Goal: Use online tool/utility: Utilize a website feature to perform a specific function

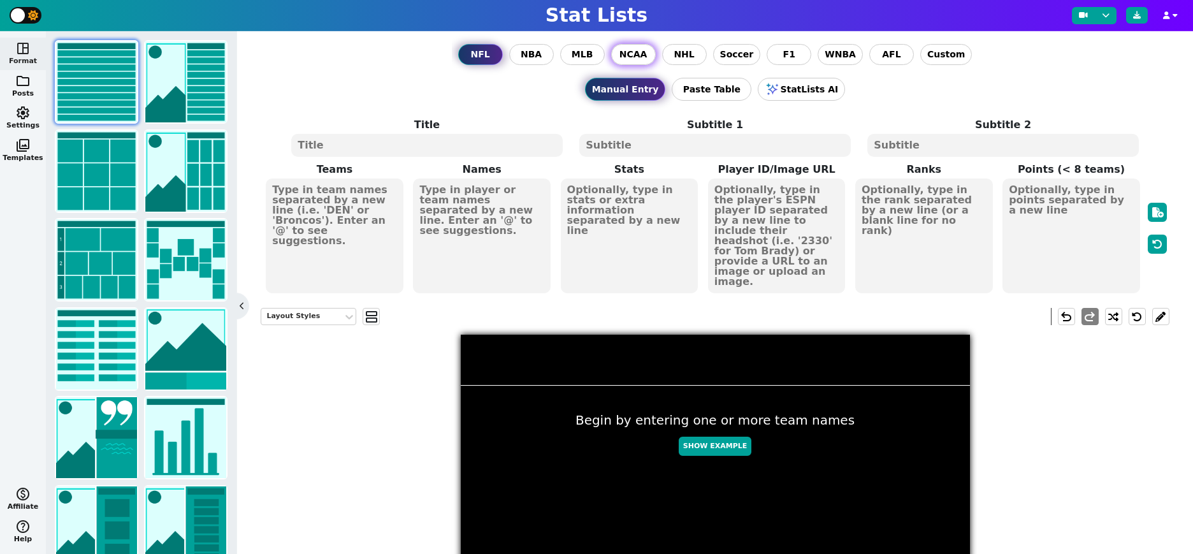
click at [641, 61] on span "NCAA" at bounding box center [634, 54] width 28 height 13
click at [0, 0] on input "NCAA" at bounding box center [0, 0] width 0 height 0
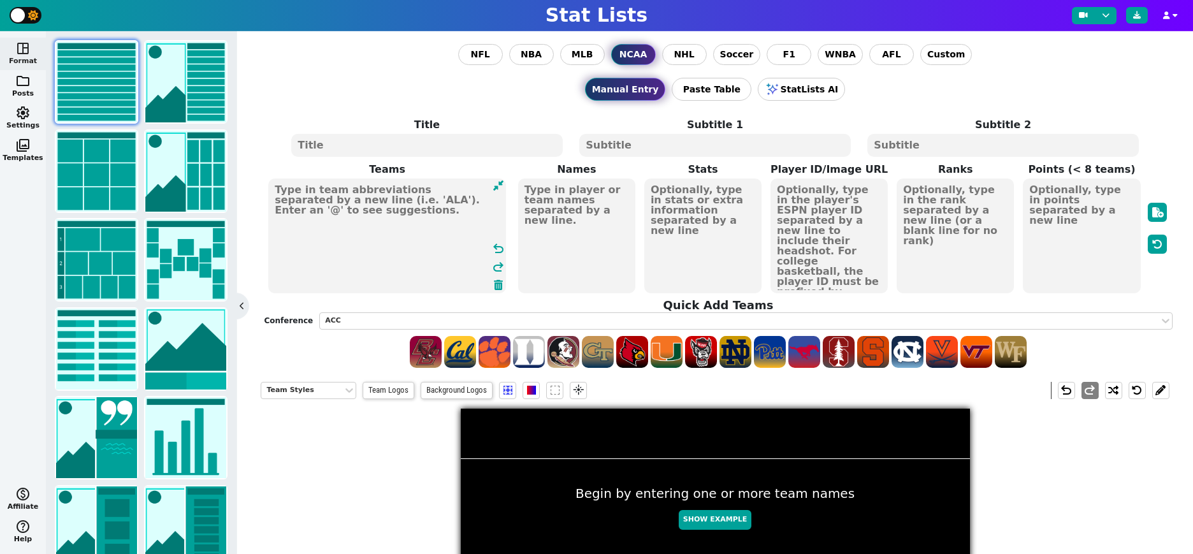
click at [338, 228] on textarea at bounding box center [387, 235] width 238 height 115
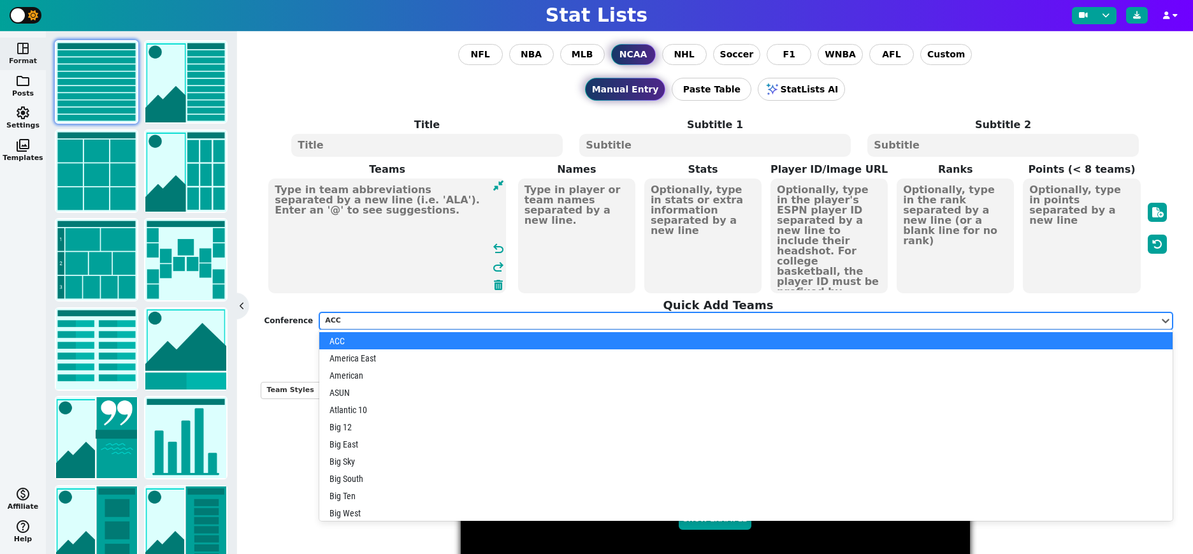
click at [391, 321] on div "ACC" at bounding box center [739, 321] width 829 height 11
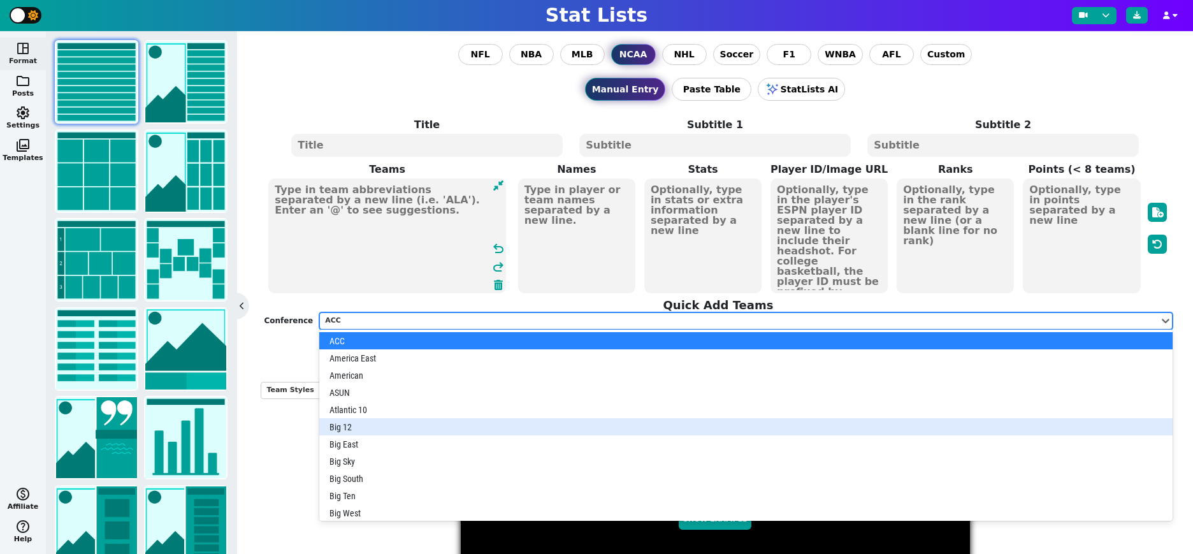
click at [357, 426] on div "Big 12" at bounding box center [745, 426] width 853 height 17
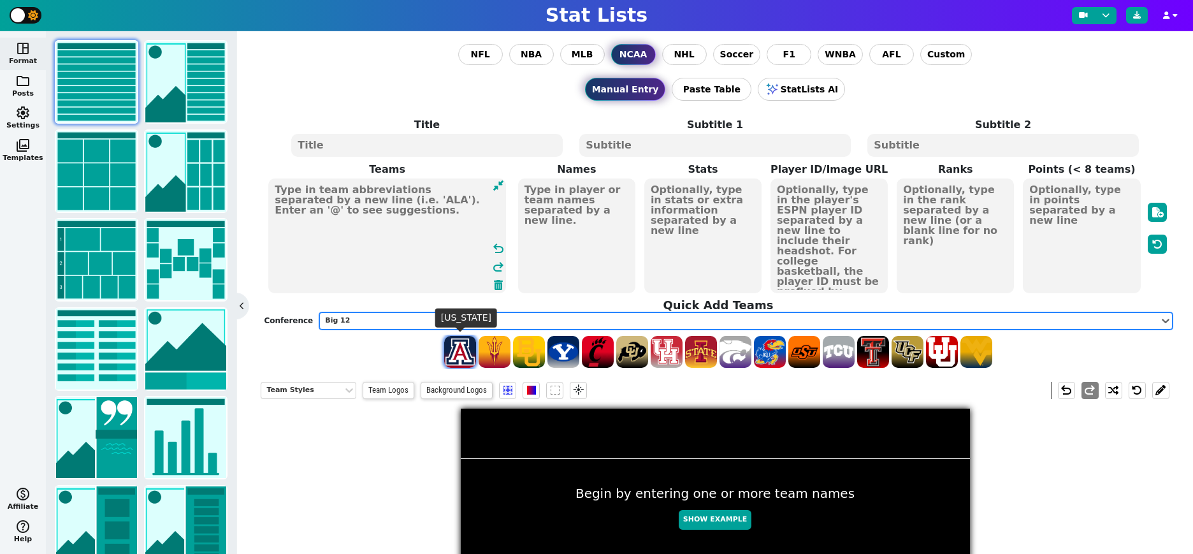
click at [462, 355] on span at bounding box center [460, 352] width 32 height 32
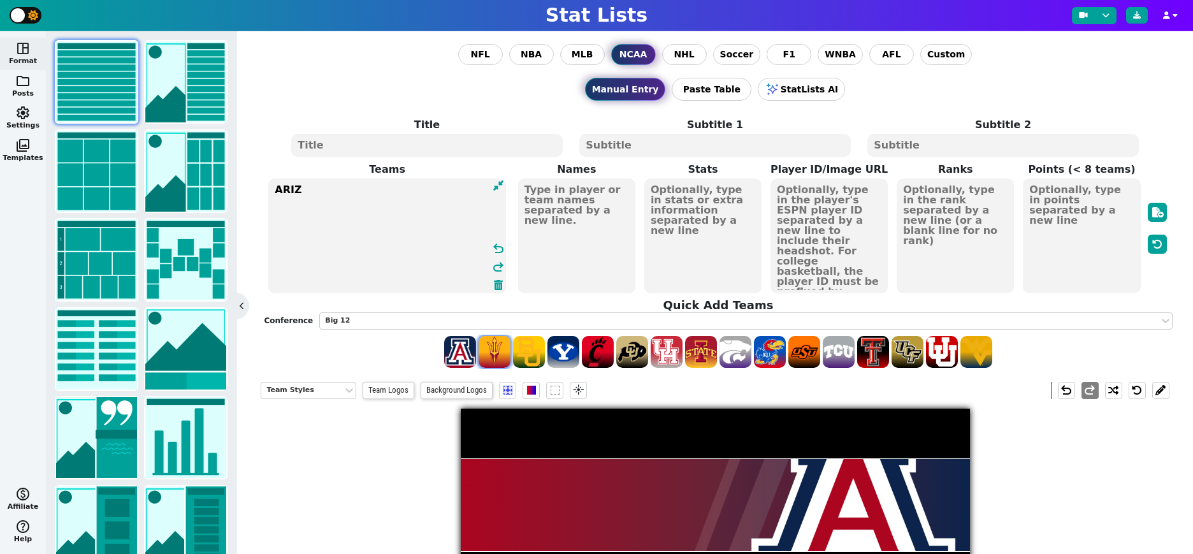
click at [500, 354] on span at bounding box center [495, 352] width 32 height 32
click at [525, 354] on span at bounding box center [529, 352] width 32 height 32
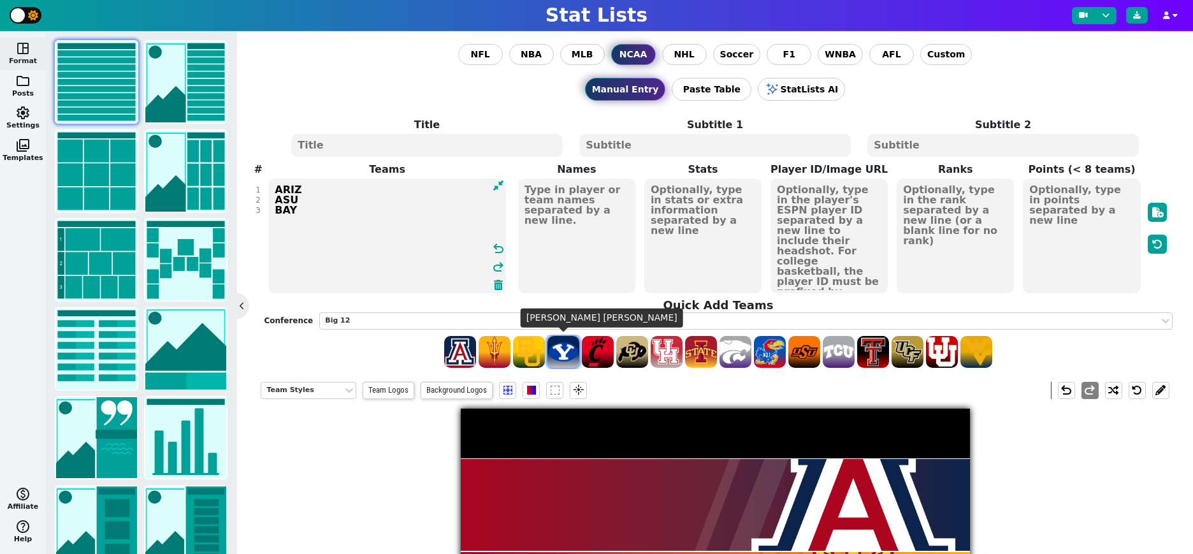
click at [560, 353] on span at bounding box center [564, 352] width 32 height 32
click at [605, 351] on span at bounding box center [598, 352] width 32 height 32
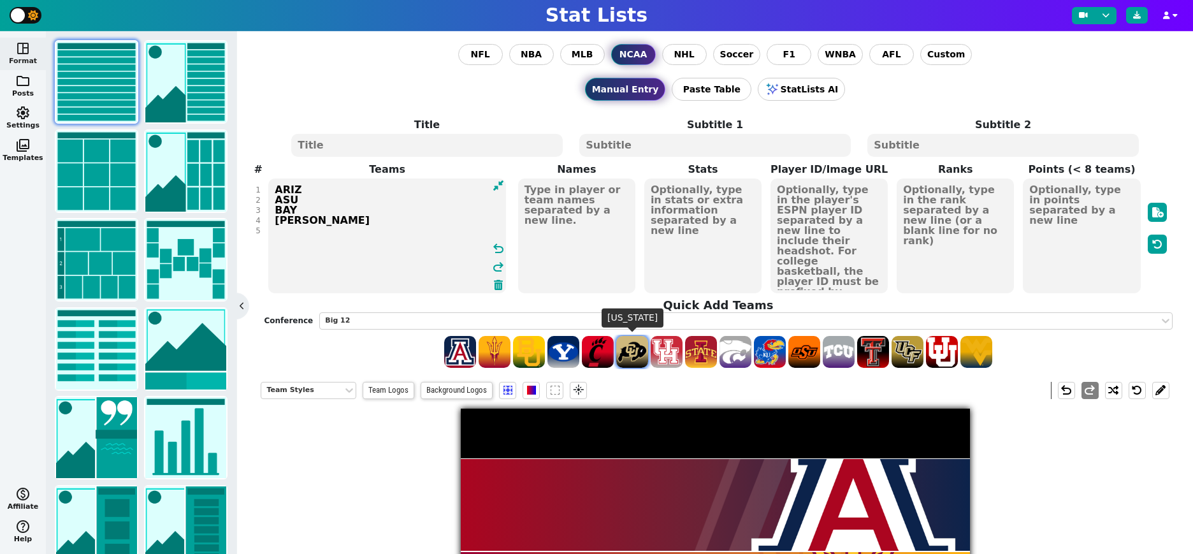
click at [637, 351] on span at bounding box center [632, 352] width 32 height 32
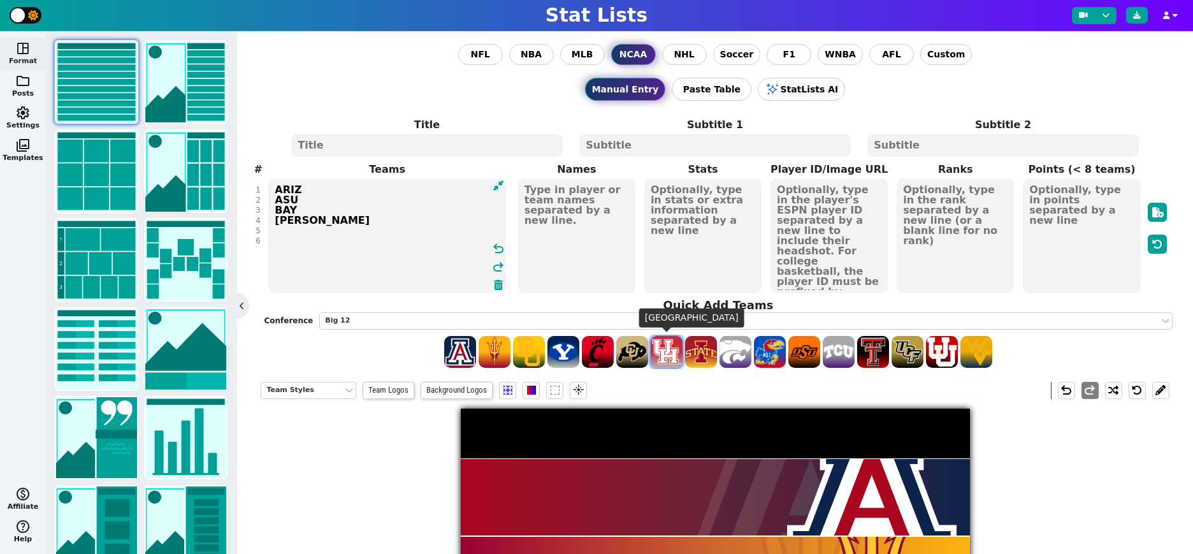
click at [664, 351] on span at bounding box center [667, 352] width 32 height 32
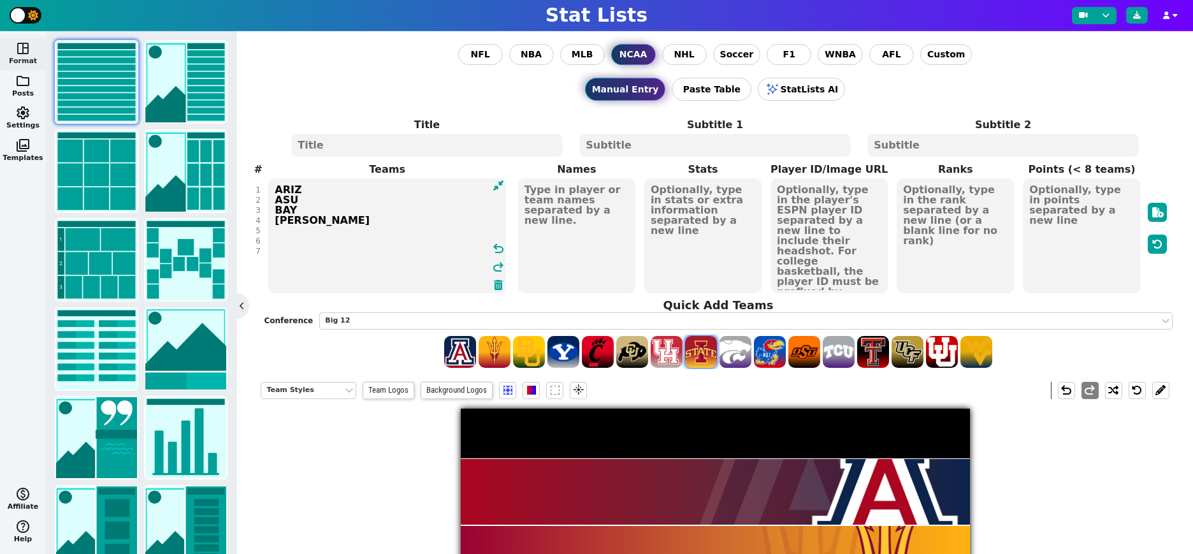
click at [704, 349] on span at bounding box center [701, 352] width 32 height 32
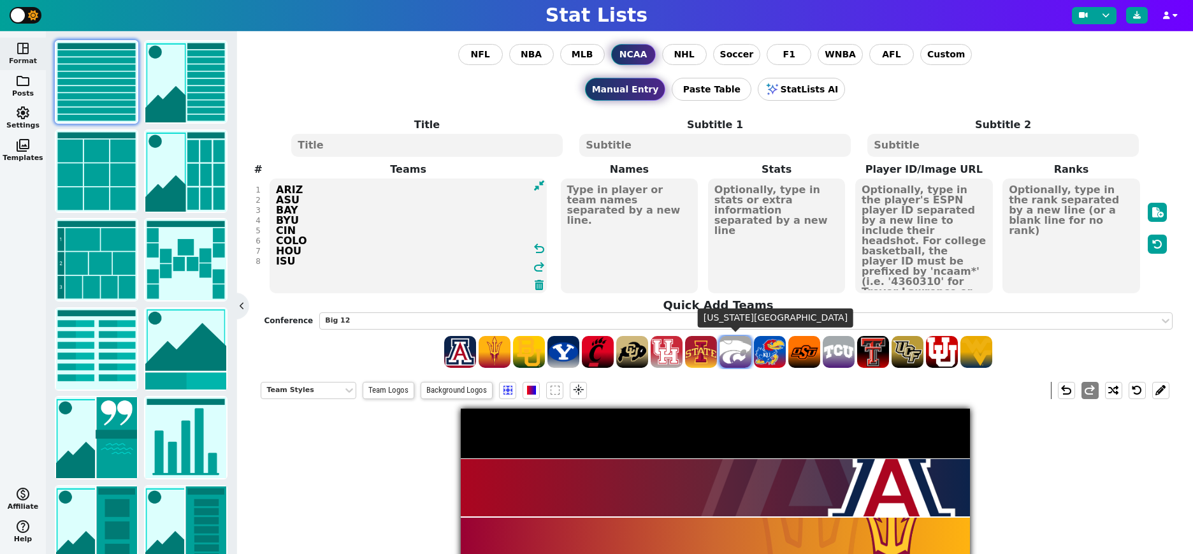
click at [745, 349] on span at bounding box center [736, 352] width 32 height 32
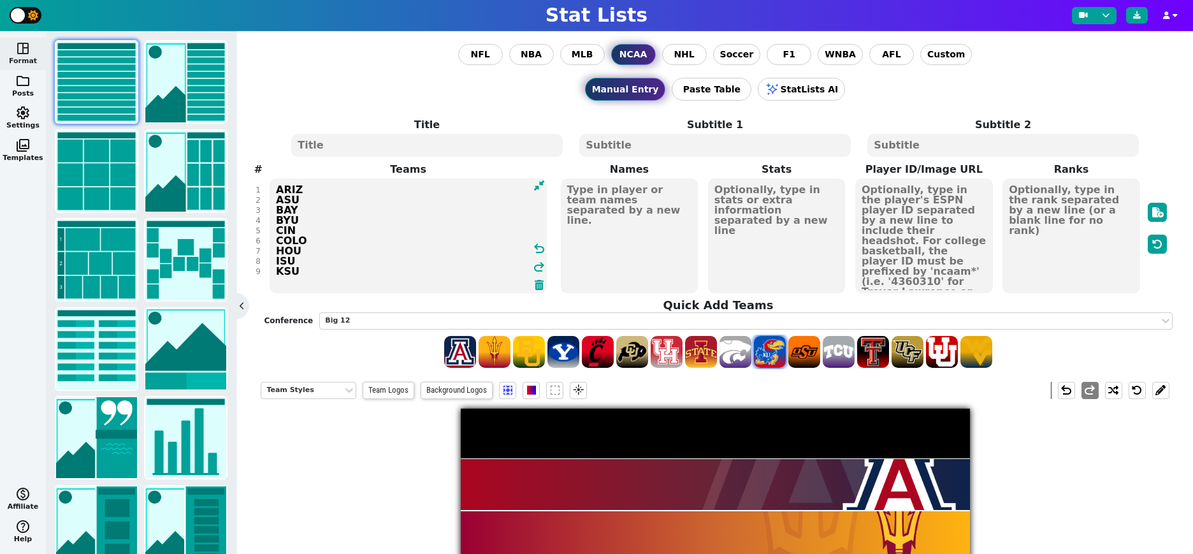
click at [779, 349] on span at bounding box center [770, 352] width 32 height 32
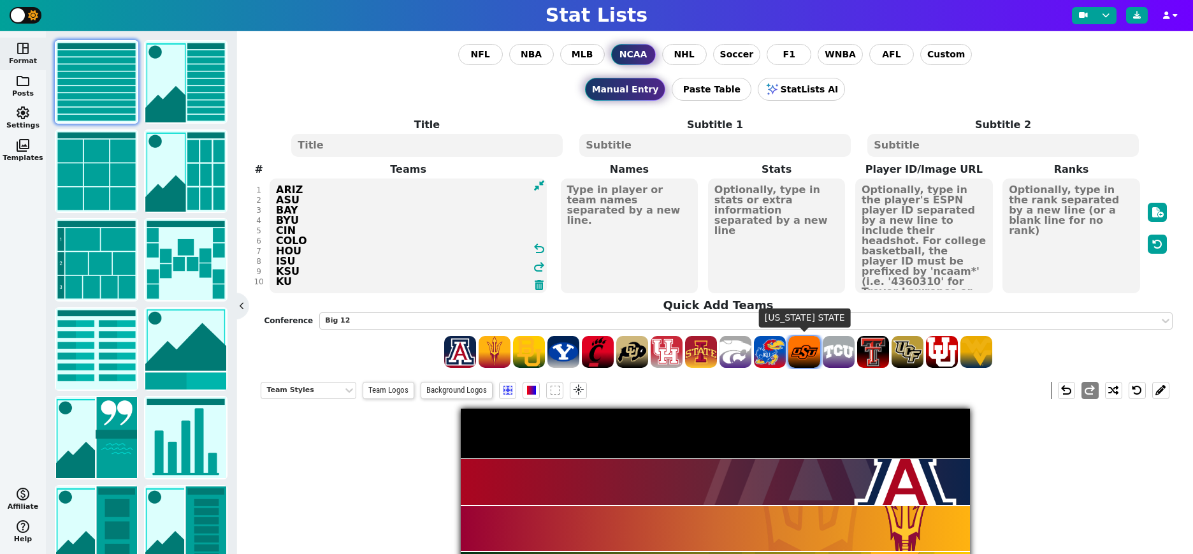
click at [803, 350] on span at bounding box center [805, 352] width 32 height 32
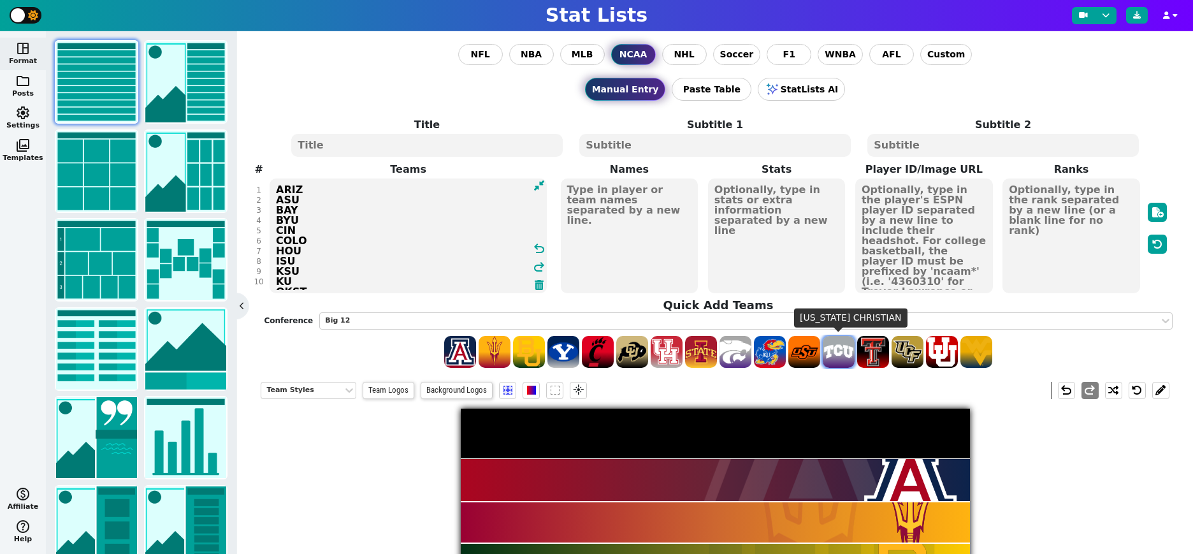
click at [836, 350] on span at bounding box center [839, 352] width 32 height 32
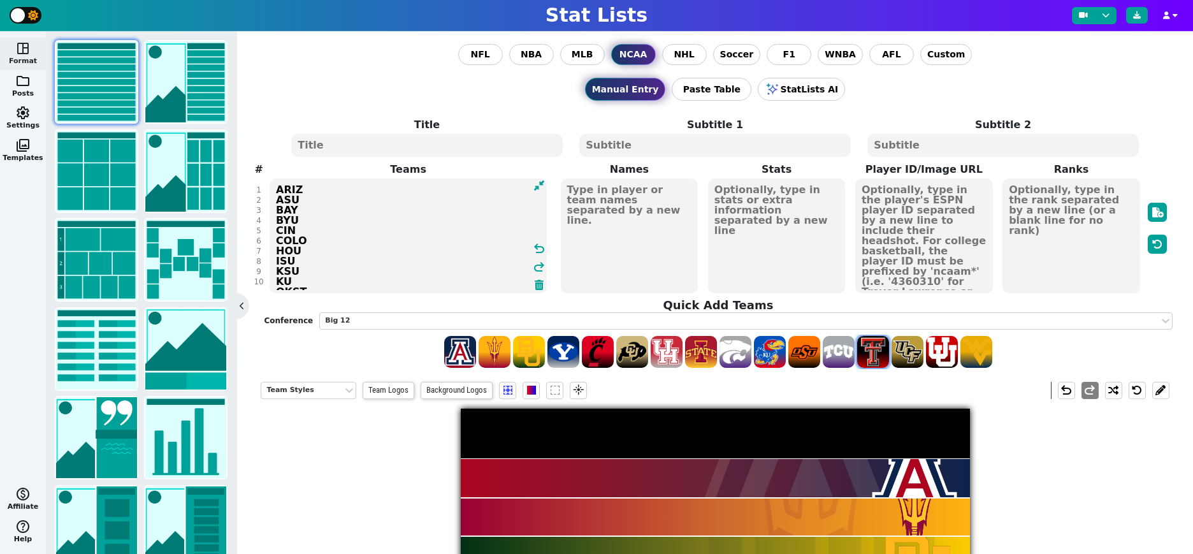
click at [872, 350] on span at bounding box center [873, 352] width 32 height 32
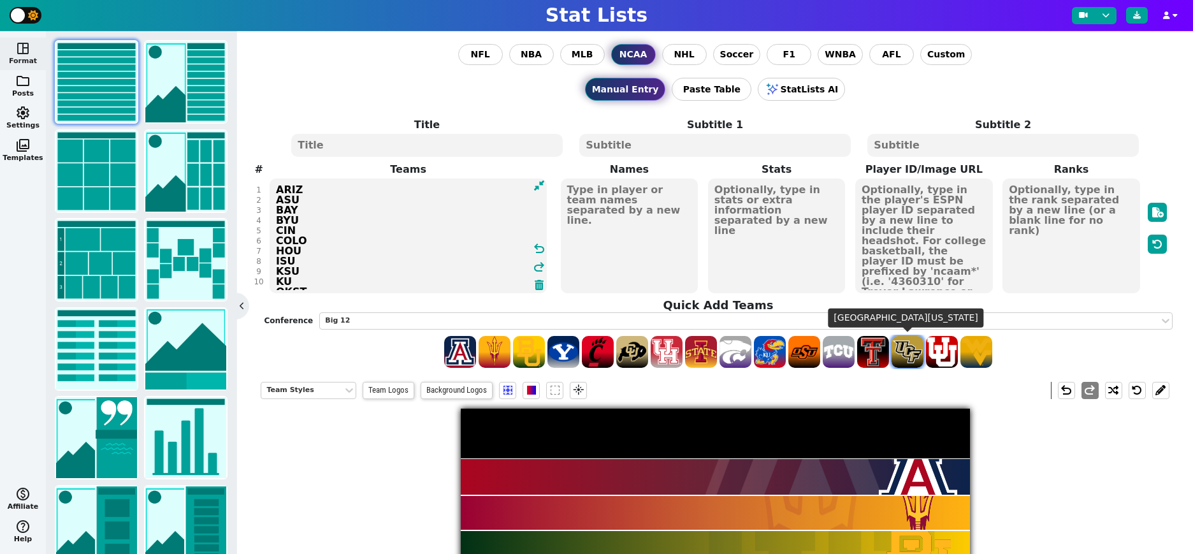
click at [905, 350] on span at bounding box center [908, 352] width 32 height 32
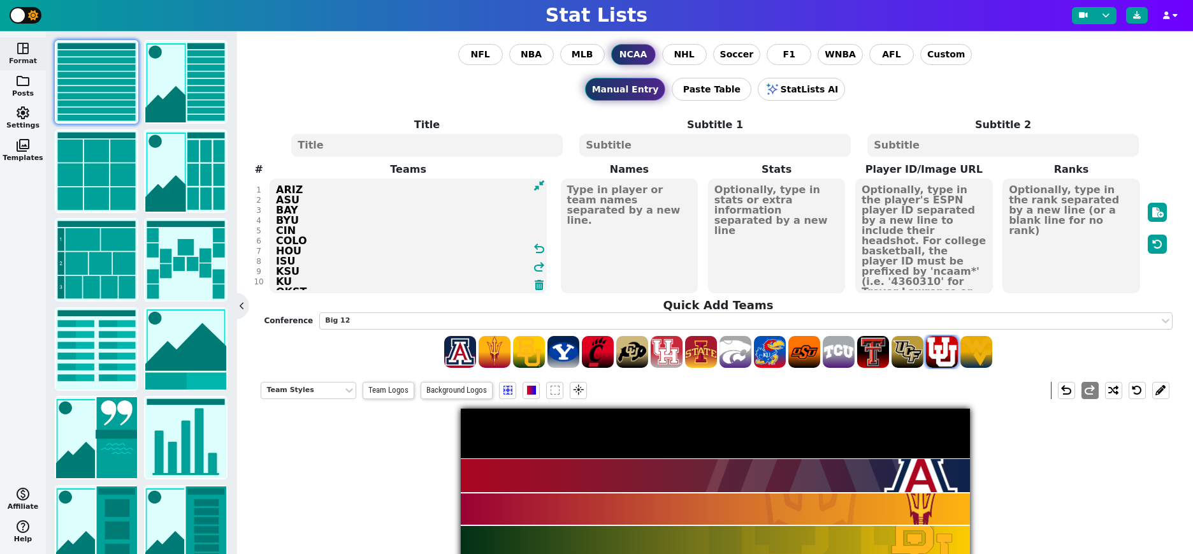
click at [947, 350] on span at bounding box center [942, 352] width 32 height 32
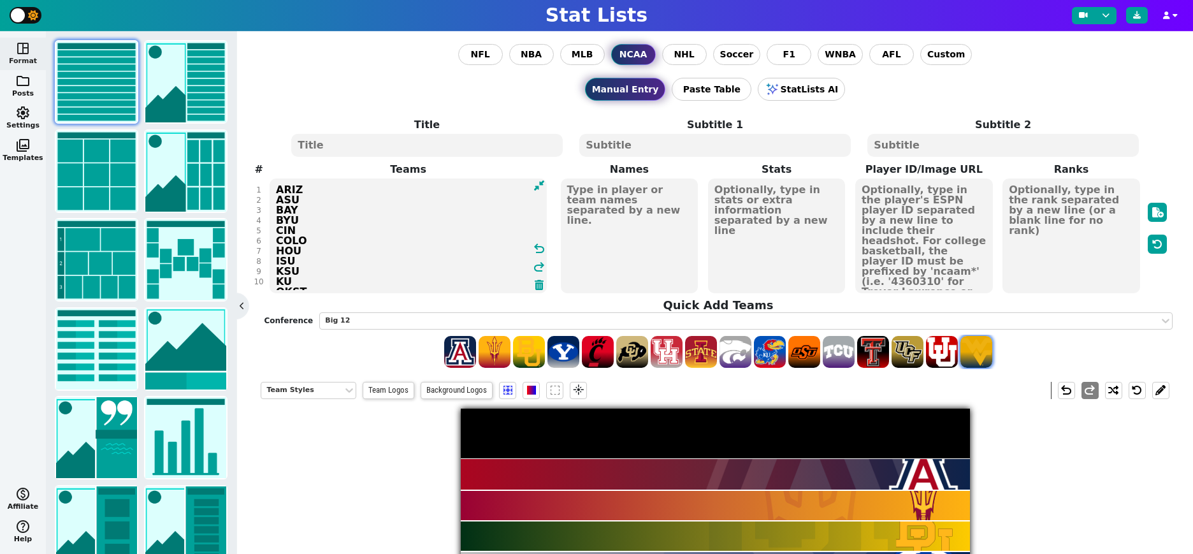
click at [979, 350] on span at bounding box center [977, 352] width 32 height 32
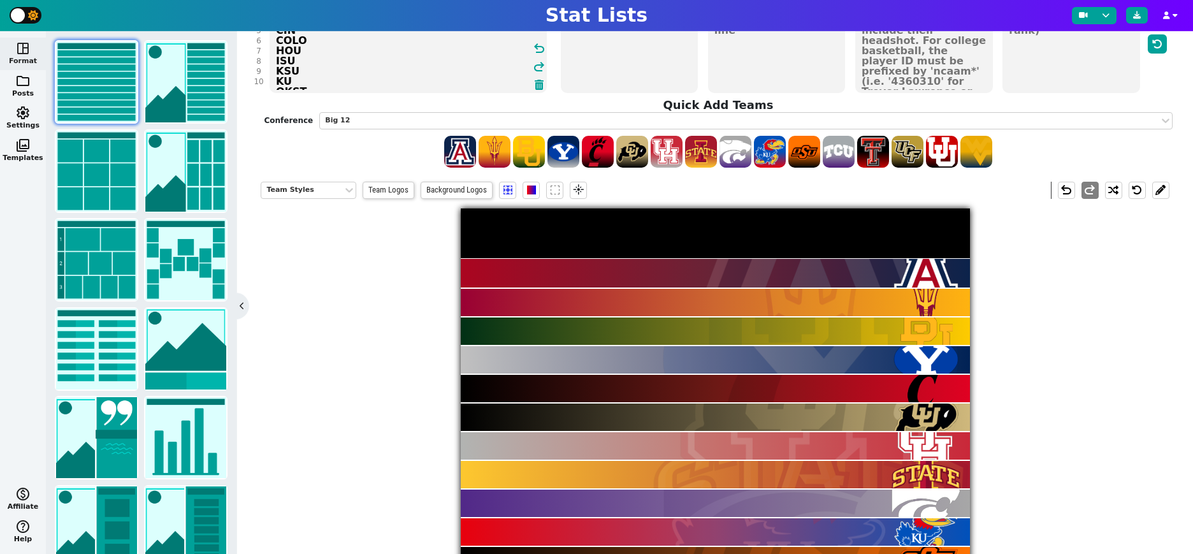
scroll to position [199, 0]
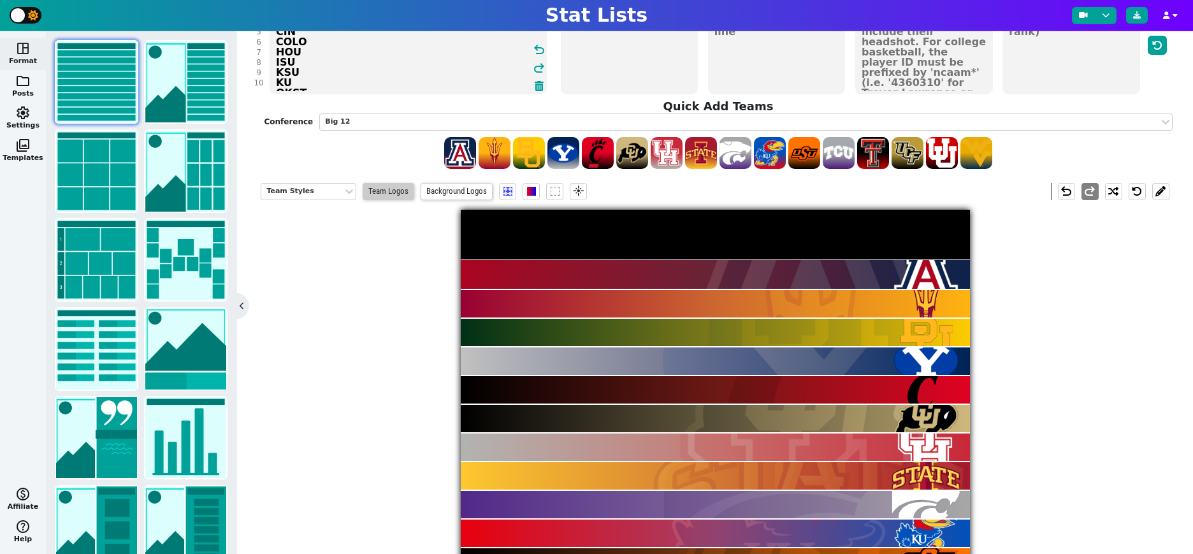
click at [381, 193] on span "Team Logos" at bounding box center [389, 191] width 52 height 17
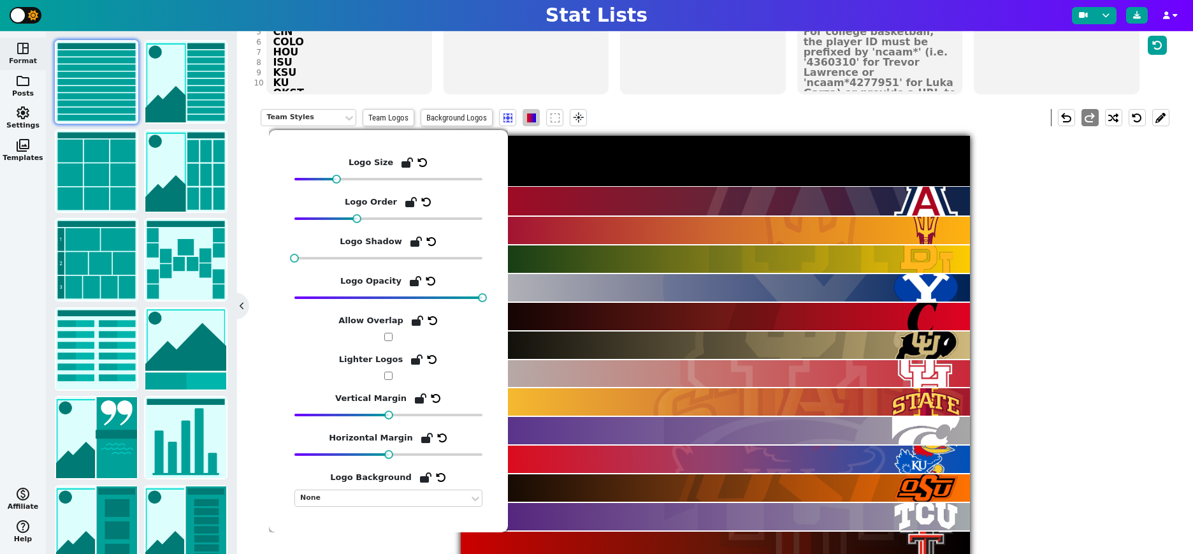
click at [532, 116] on span at bounding box center [531, 117] width 9 height 9
click at [533, 113] on span at bounding box center [531, 117] width 9 height 9
click at [675, 120] on div "Team Styles Team Logos Background Logos flare undo redo" at bounding box center [715, 117] width 908 height 36
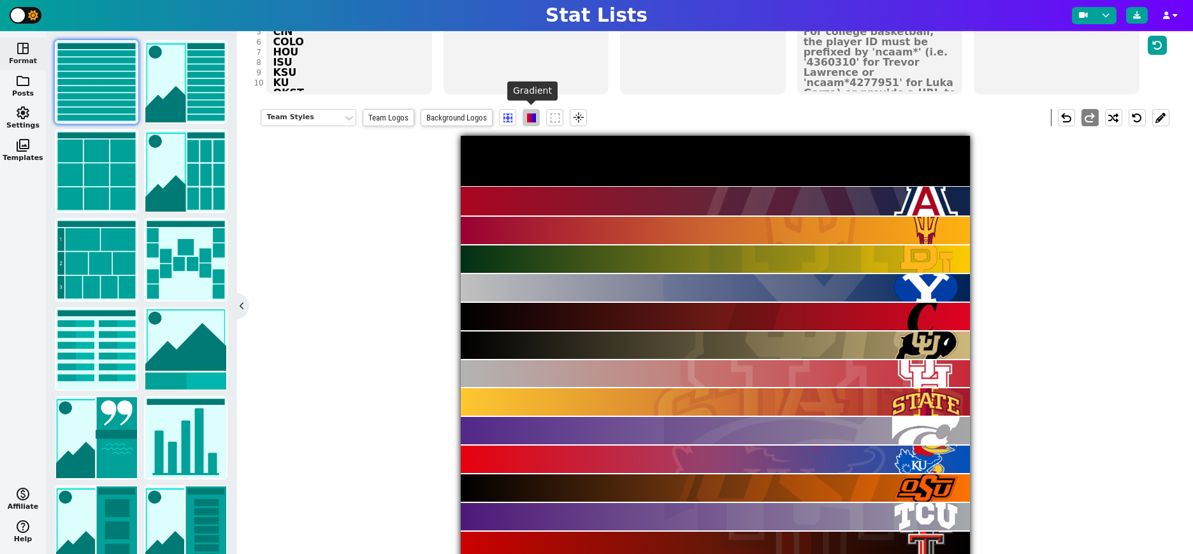
click at [533, 115] on span at bounding box center [531, 117] width 9 height 9
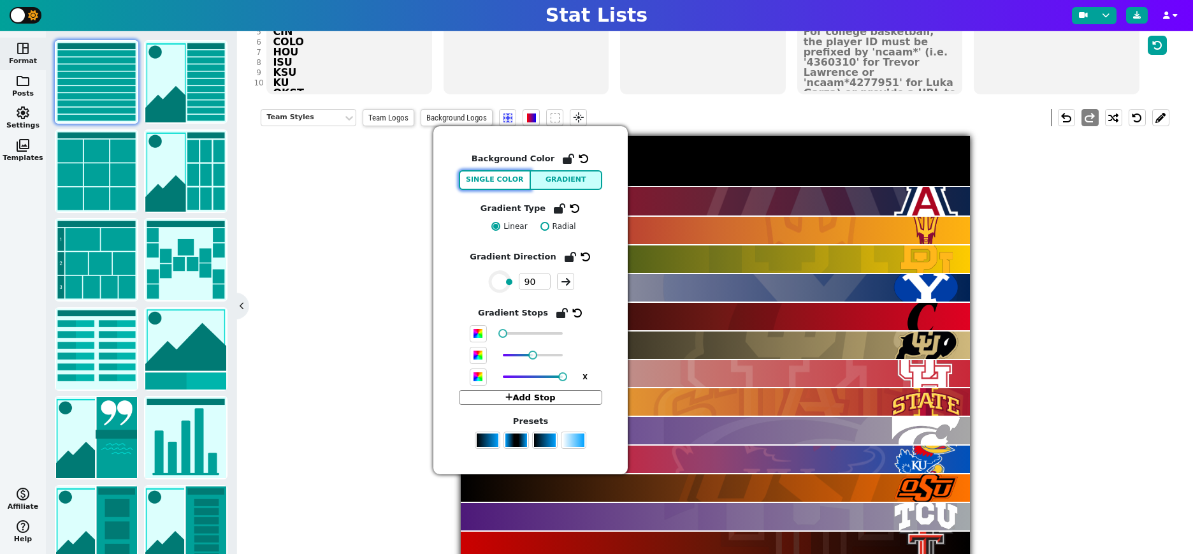
click at [502, 182] on button "Single Color" at bounding box center [495, 180] width 72 height 20
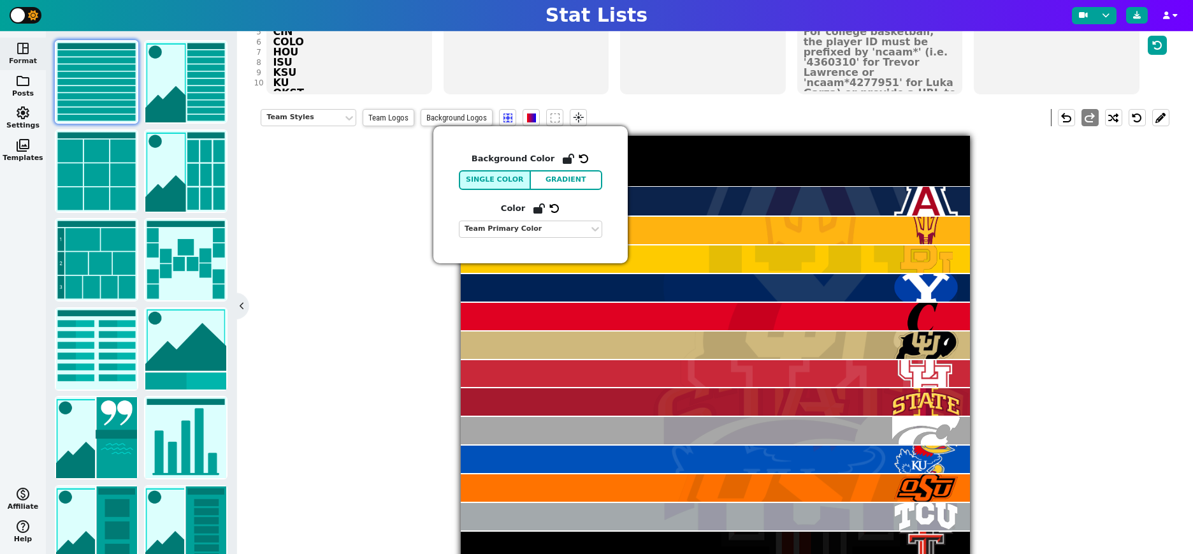
click at [1054, 358] on div "Team Styles Team Logos Background Logos flare undo redo" at bounding box center [715, 372] width 908 height 546
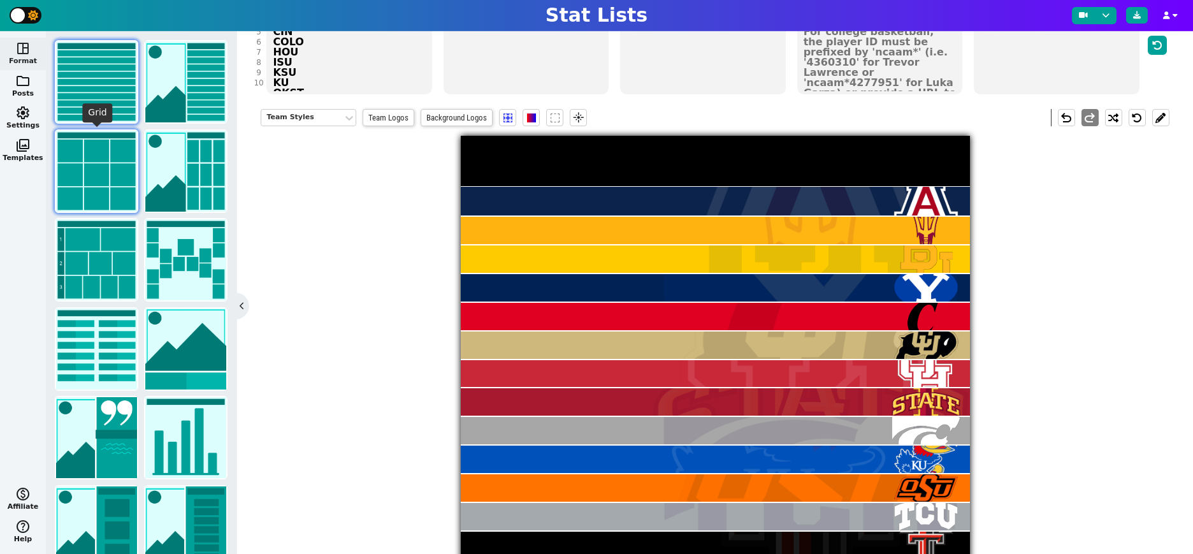
click at [97, 177] on img at bounding box center [96, 171] width 81 height 81
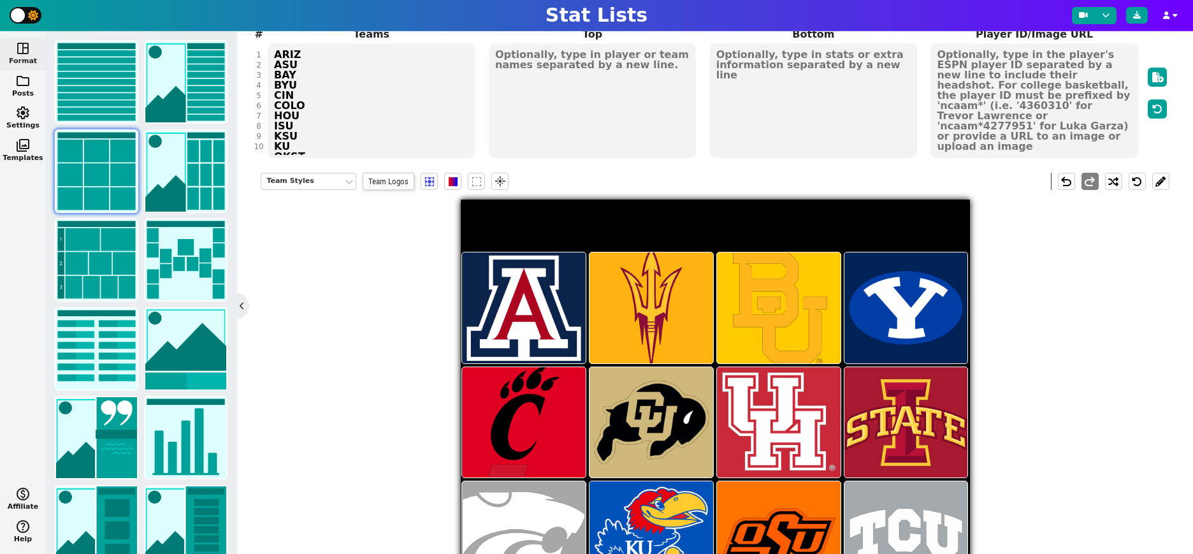
scroll to position [130, 0]
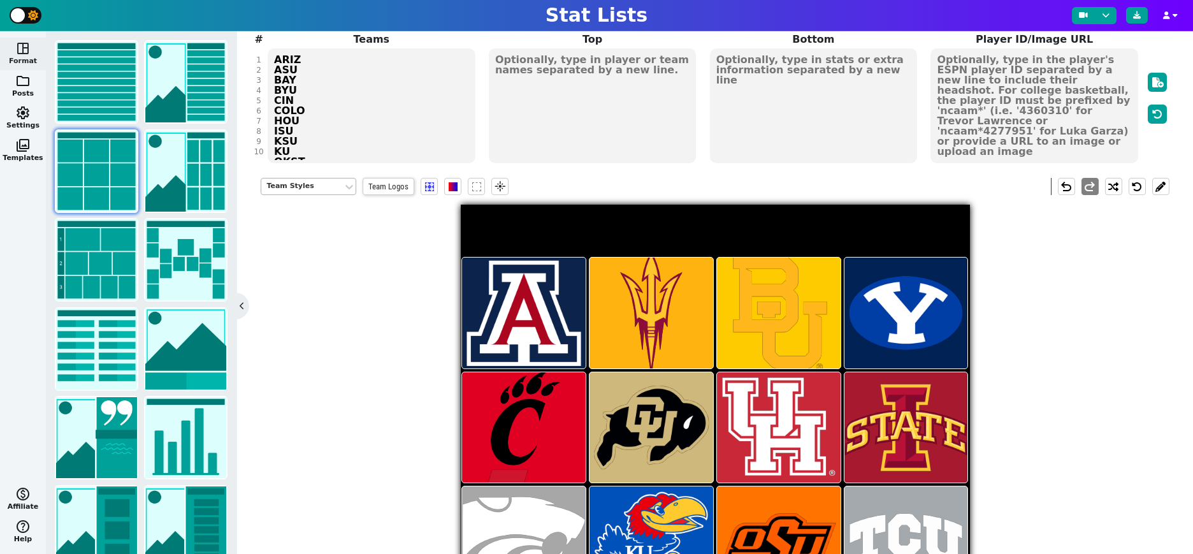
click at [305, 185] on div "Team Styles" at bounding box center [301, 186] width 71 height 11
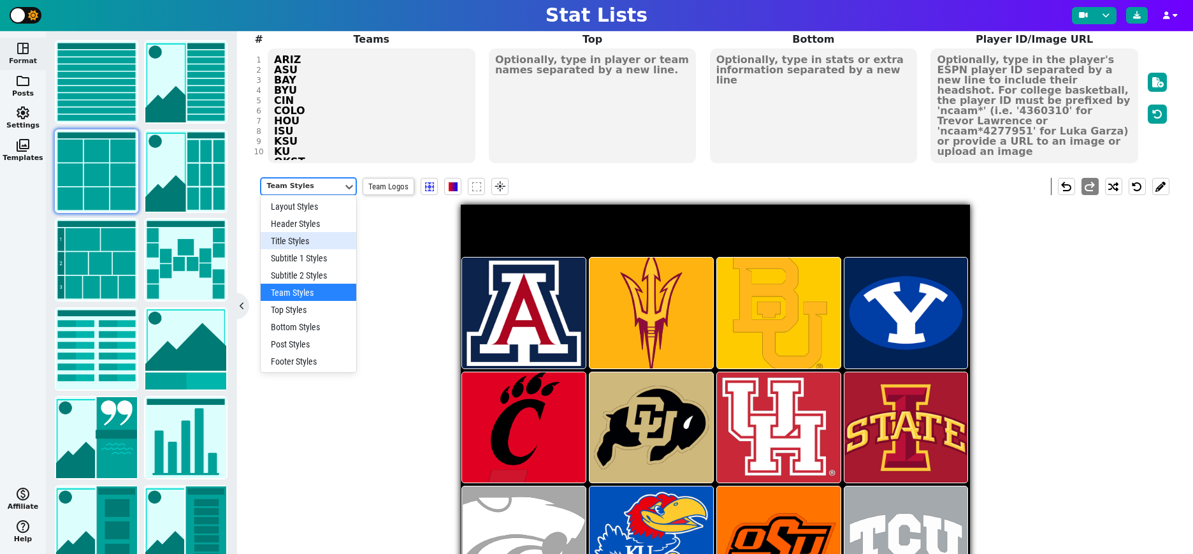
click at [302, 242] on div "Title Styles" at bounding box center [309, 240] width 96 height 17
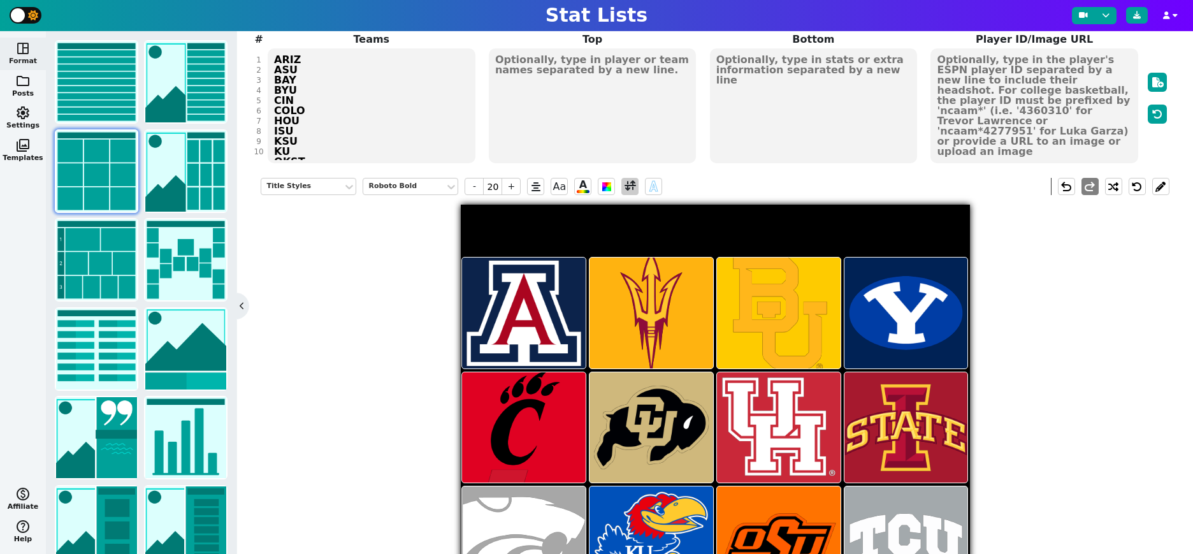
click at [636, 186] on span at bounding box center [630, 186] width 17 height 17
click at [631, 184] on span at bounding box center [630, 186] width 11 height 16
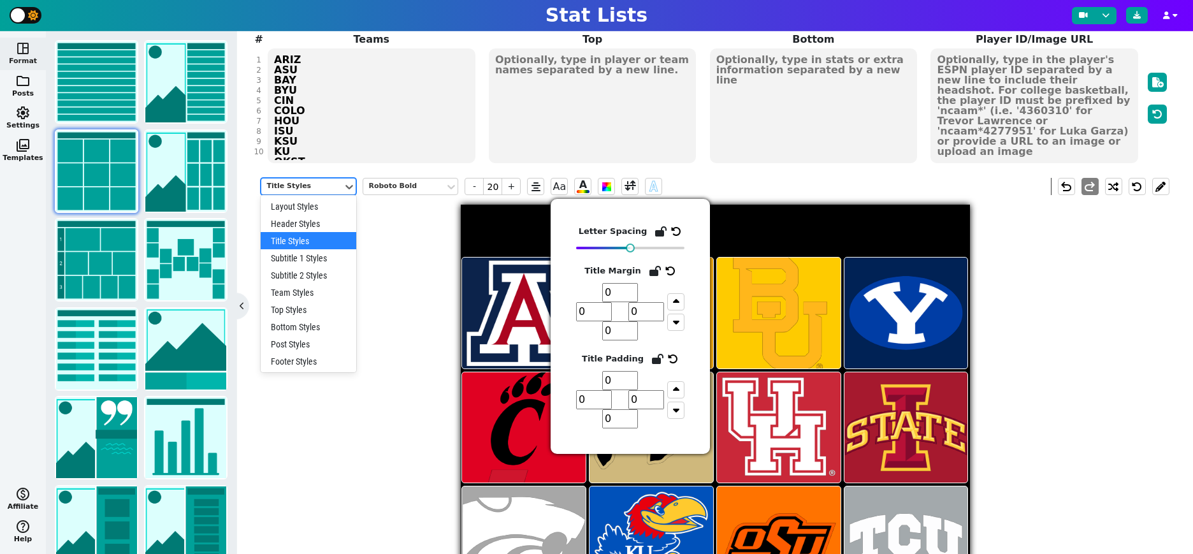
click at [329, 185] on div "Title Styles" at bounding box center [301, 186] width 71 height 11
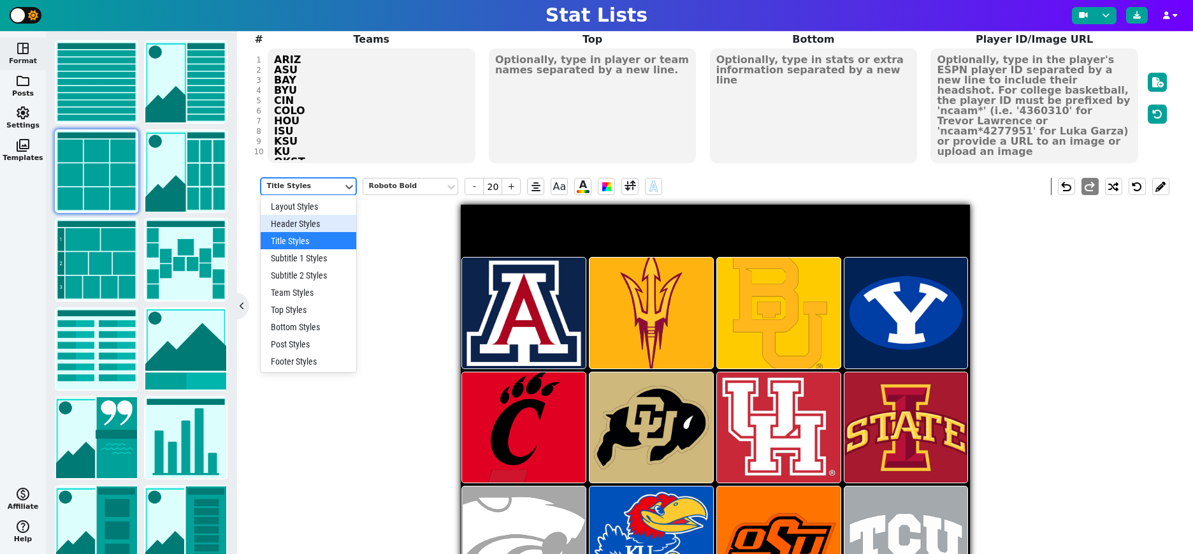
click at [307, 217] on div "Header Styles" at bounding box center [309, 223] width 96 height 17
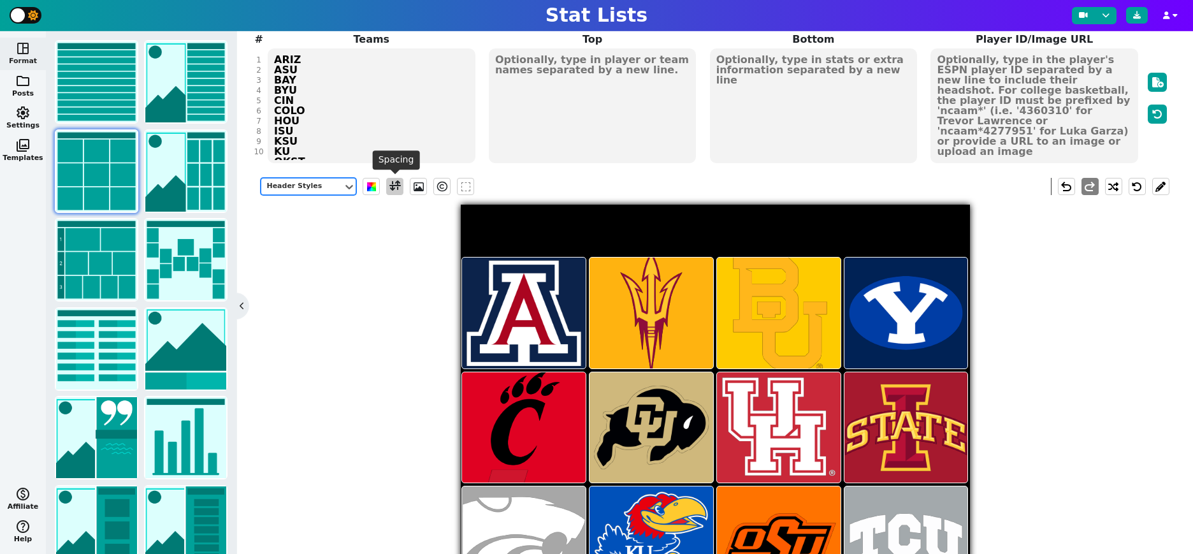
click at [396, 182] on span at bounding box center [395, 186] width 11 height 16
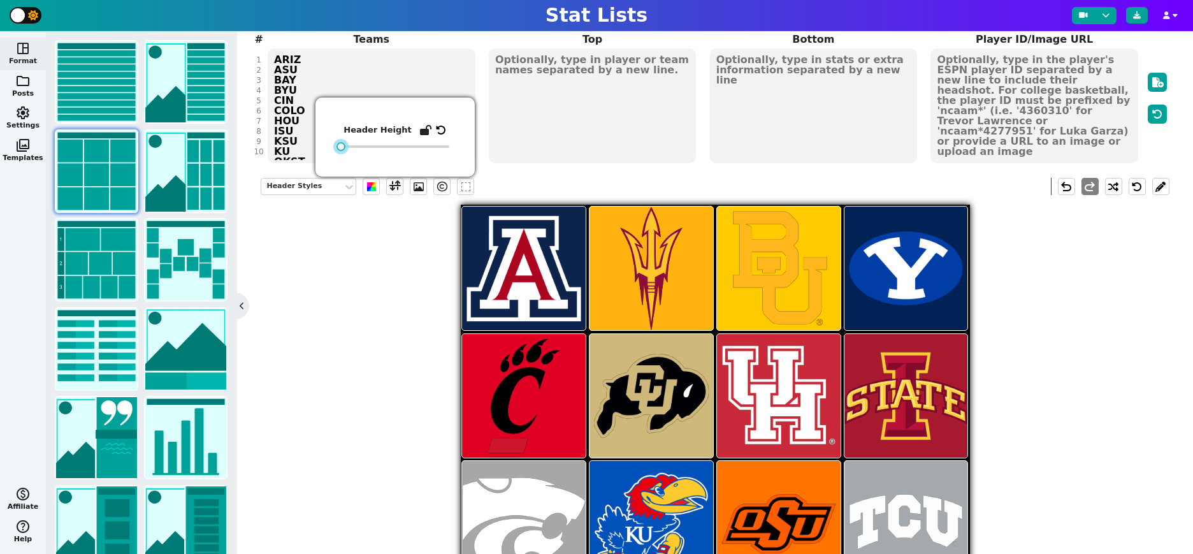
drag, startPoint x: 361, startPoint y: 143, endPoint x: 315, endPoint y: 143, distance: 46.5
click at [316, 143] on div "Header Height" at bounding box center [395, 137] width 159 height 79
click at [365, 321] on div "Header Styles [PERSON_NAME]" at bounding box center [715, 441] width 908 height 546
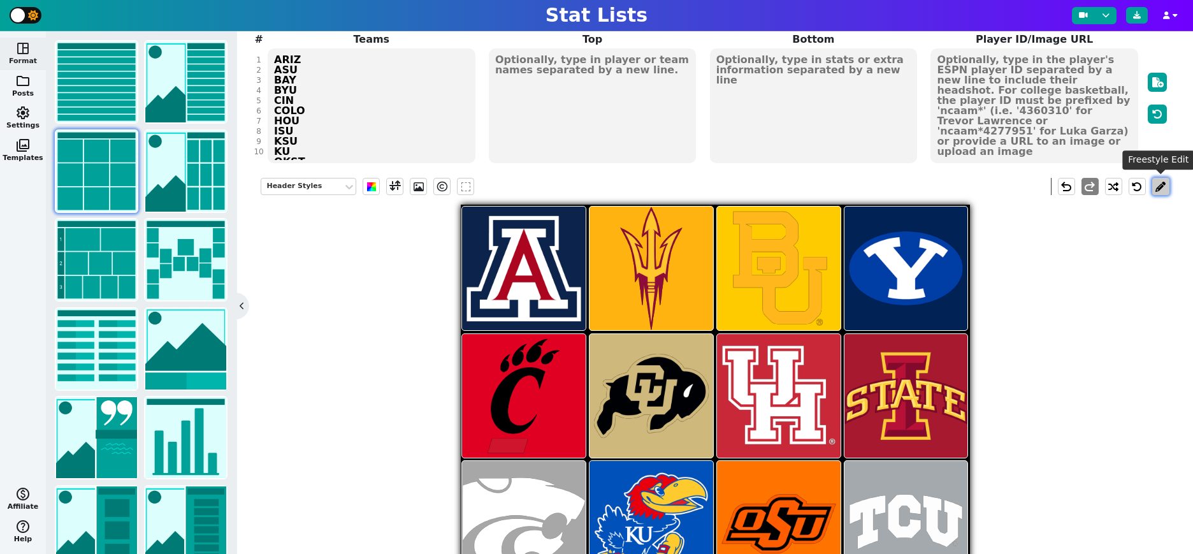
click at [1162, 187] on button at bounding box center [1161, 186] width 17 height 17
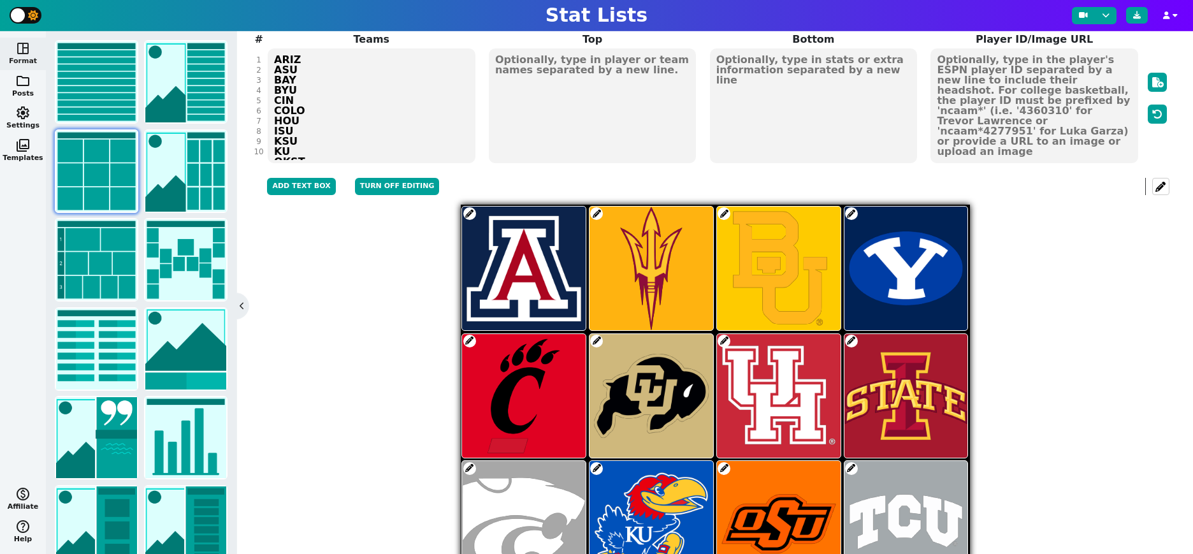
click at [723, 212] on span at bounding box center [724, 213] width 13 height 13
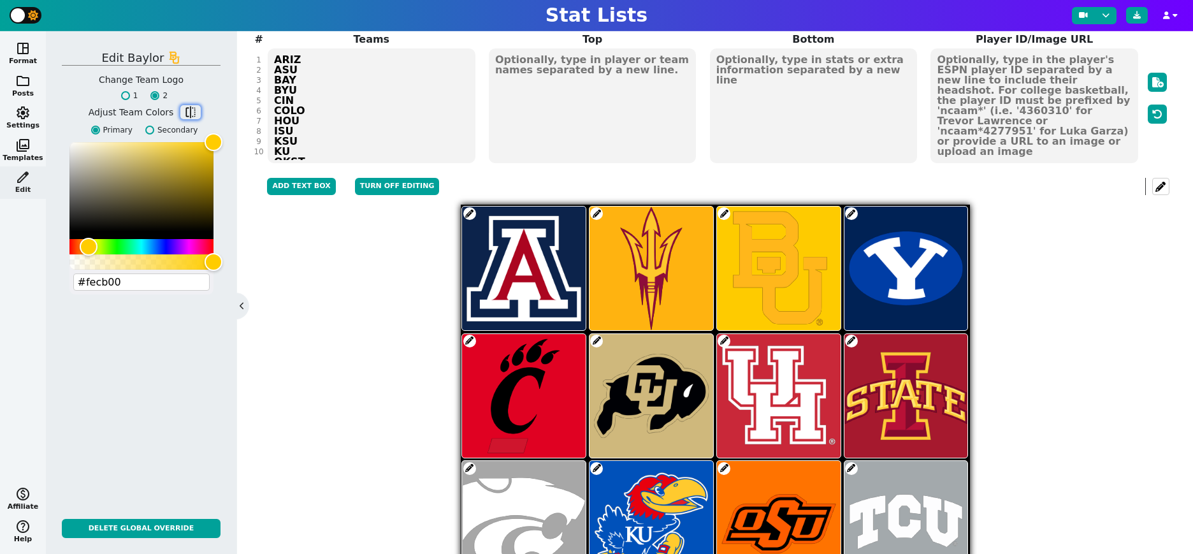
click at [188, 110] on span "flip" at bounding box center [190, 112] width 13 height 13
type input "#003015"
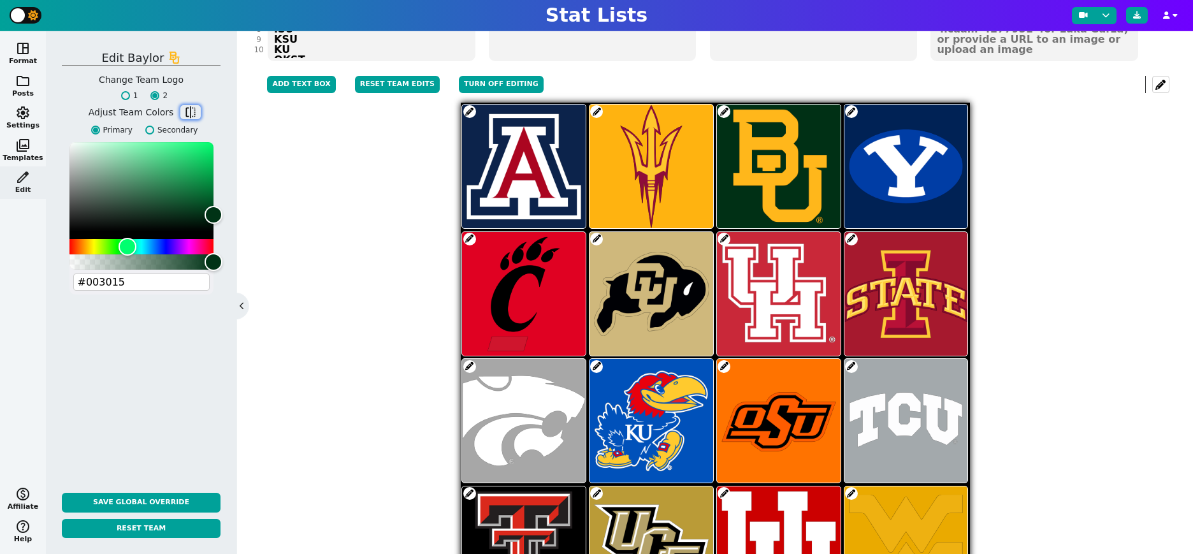
scroll to position [236, 0]
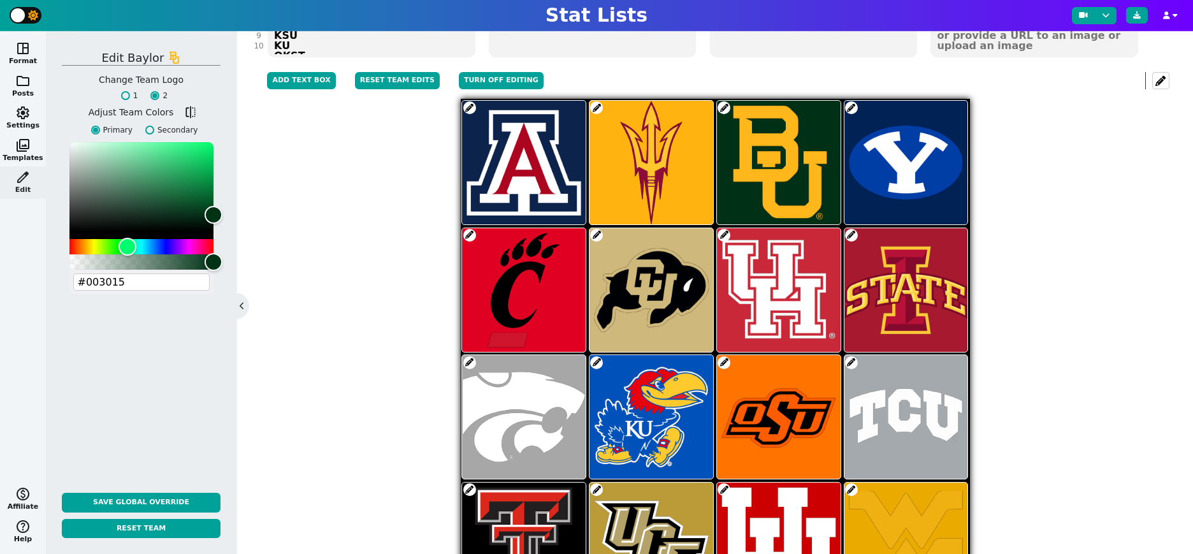
click at [469, 358] on span at bounding box center [469, 362] width 13 height 13
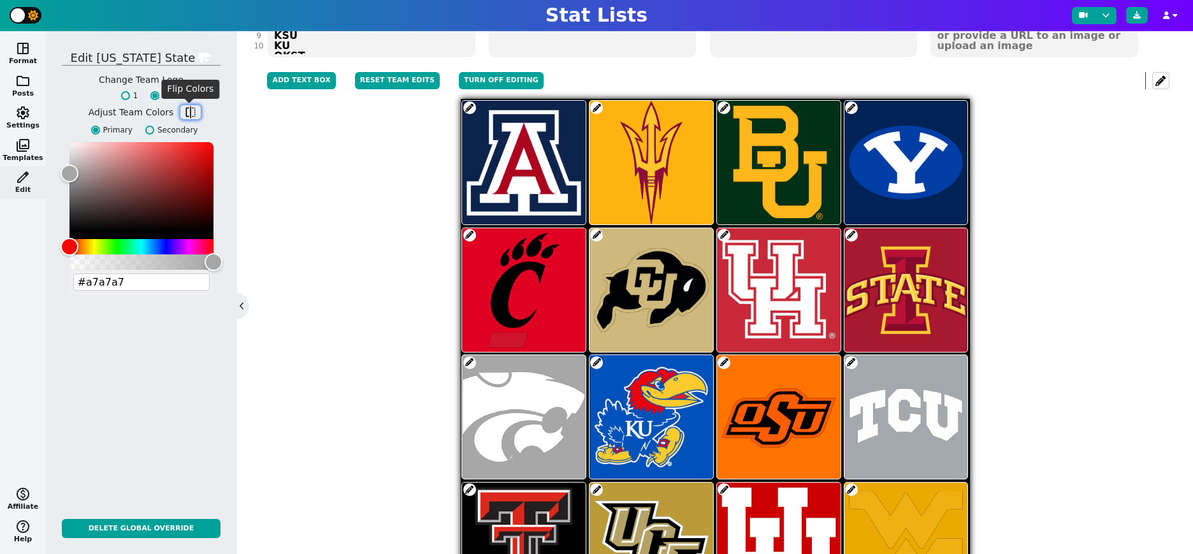
click at [190, 110] on span "flip" at bounding box center [190, 112] width 13 height 13
type input "#512888"
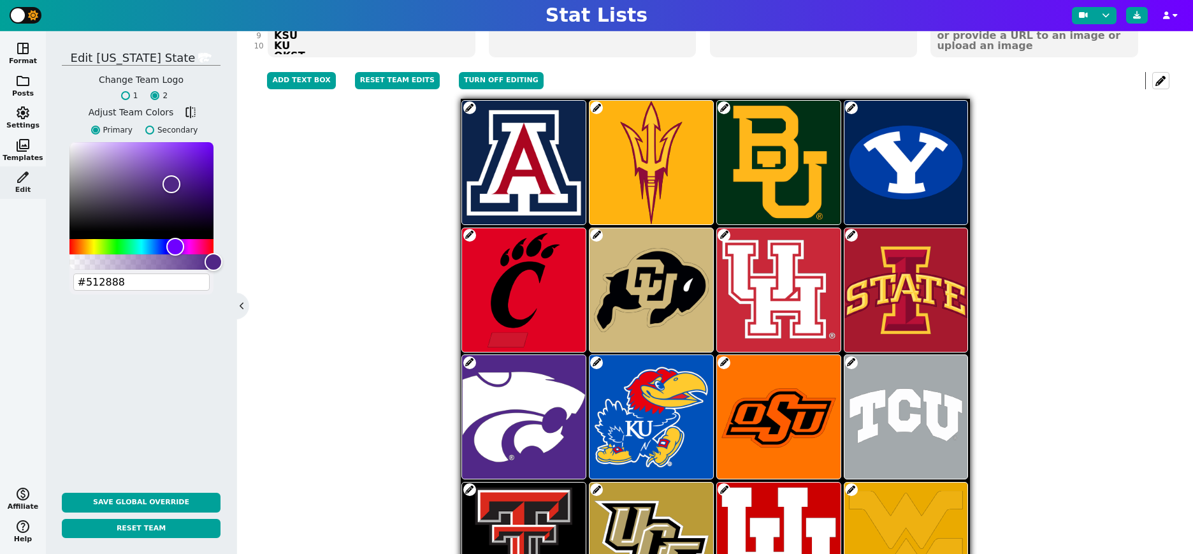
click at [852, 365] on span at bounding box center [851, 362] width 13 height 13
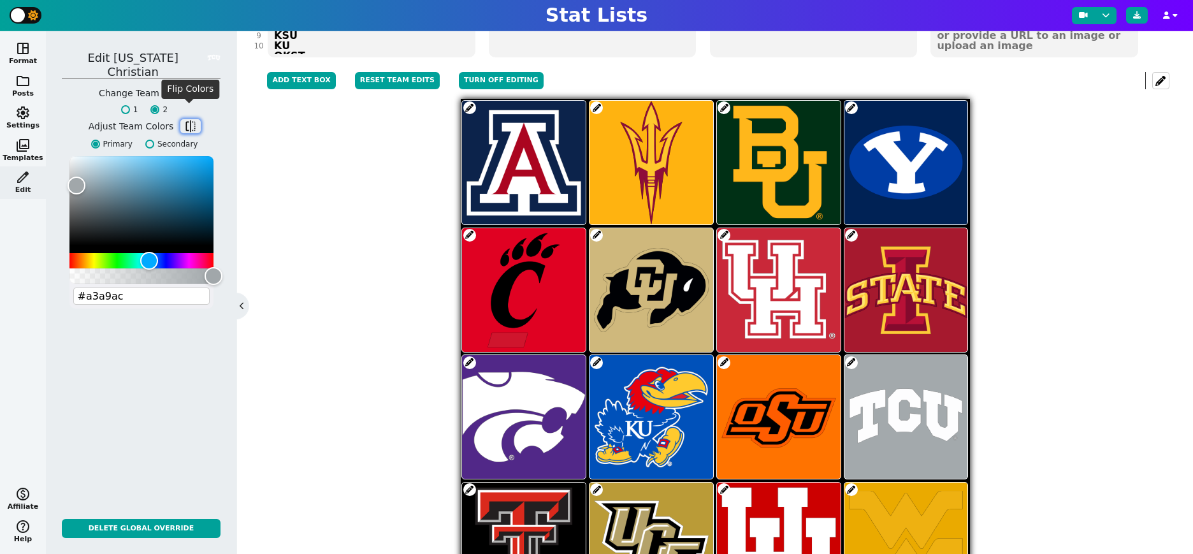
click at [189, 120] on span "flip" at bounding box center [190, 126] width 13 height 13
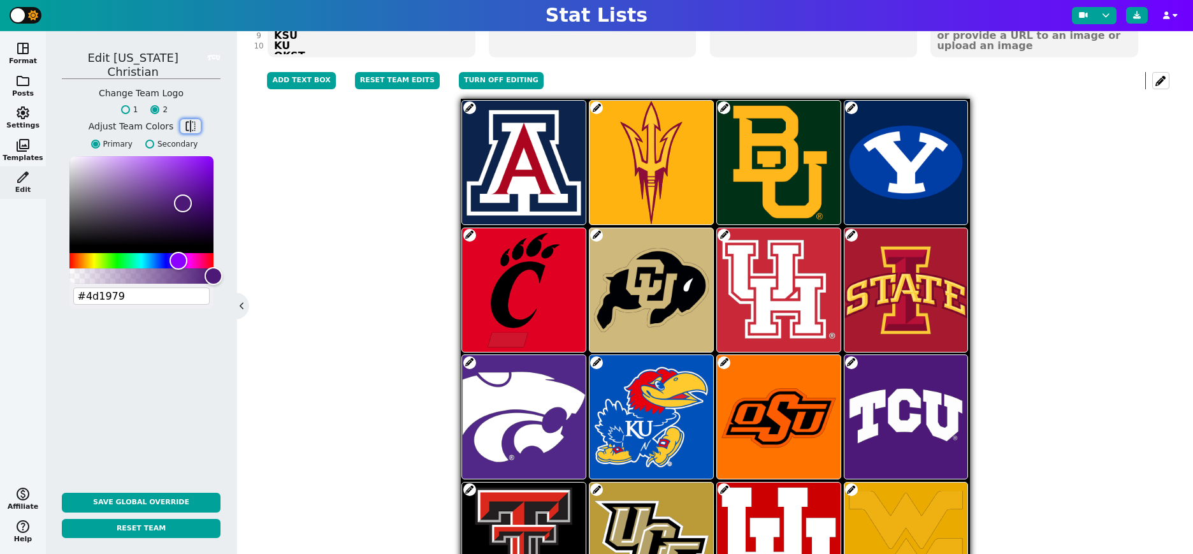
type input "#4d1979"
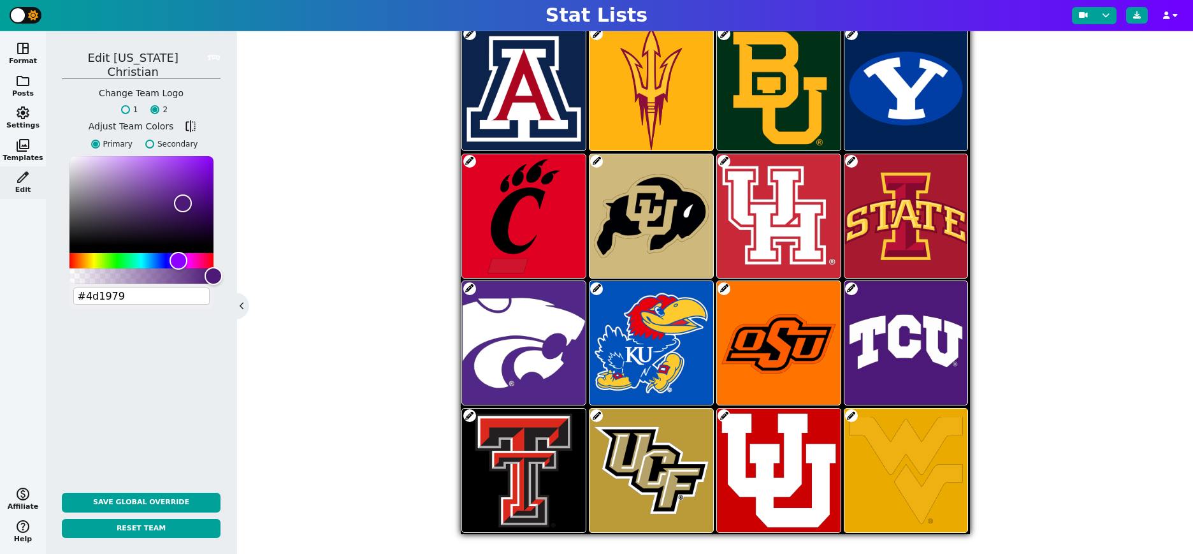
click at [470, 414] on span at bounding box center [469, 415] width 13 height 13
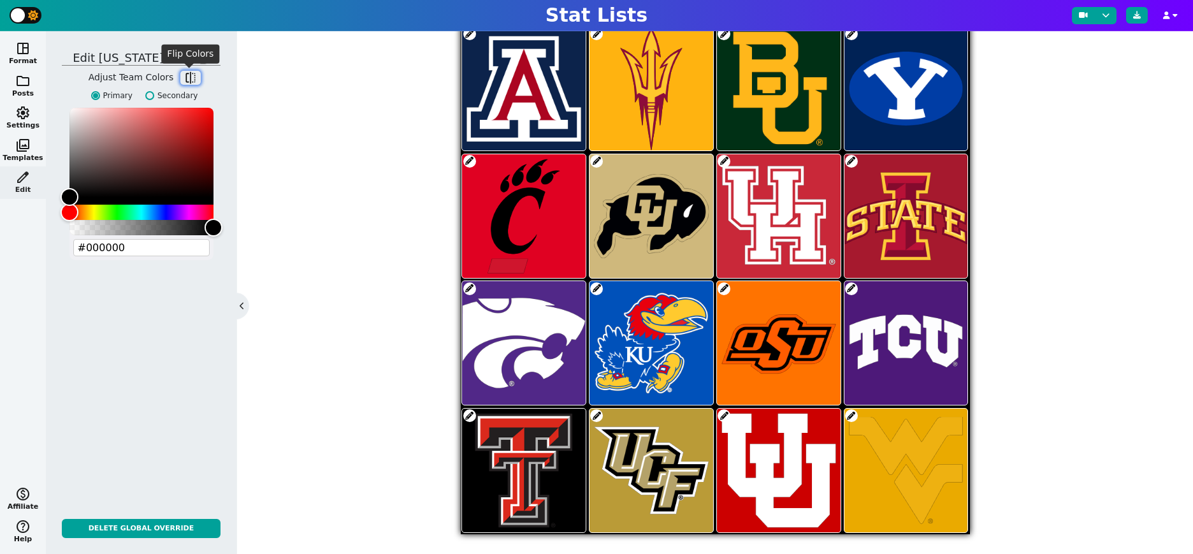
click at [191, 76] on span "flip" at bounding box center [190, 77] width 13 height 13
type input "#cc0000"
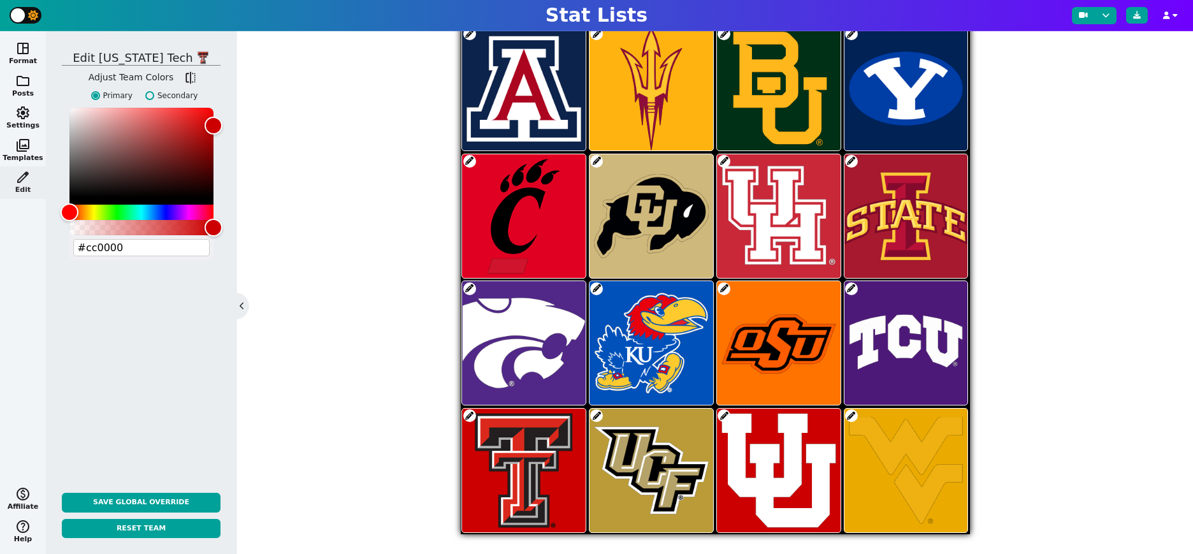
click at [851, 414] on span at bounding box center [851, 415] width 13 height 13
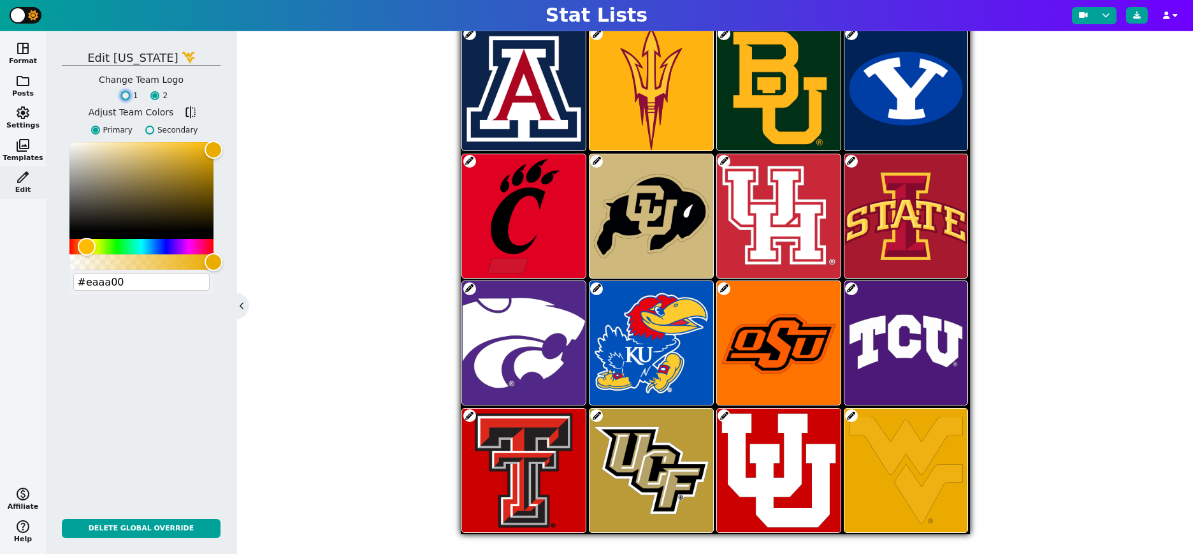
click at [126, 98] on input "1" at bounding box center [125, 95] width 9 height 9
radio input "true"
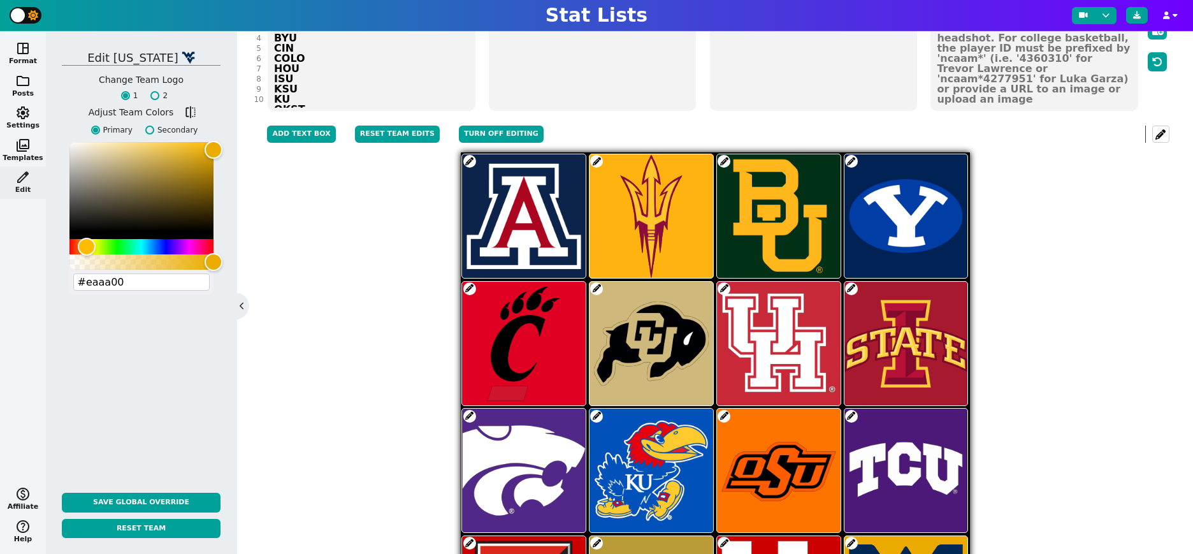
scroll to position [179, 0]
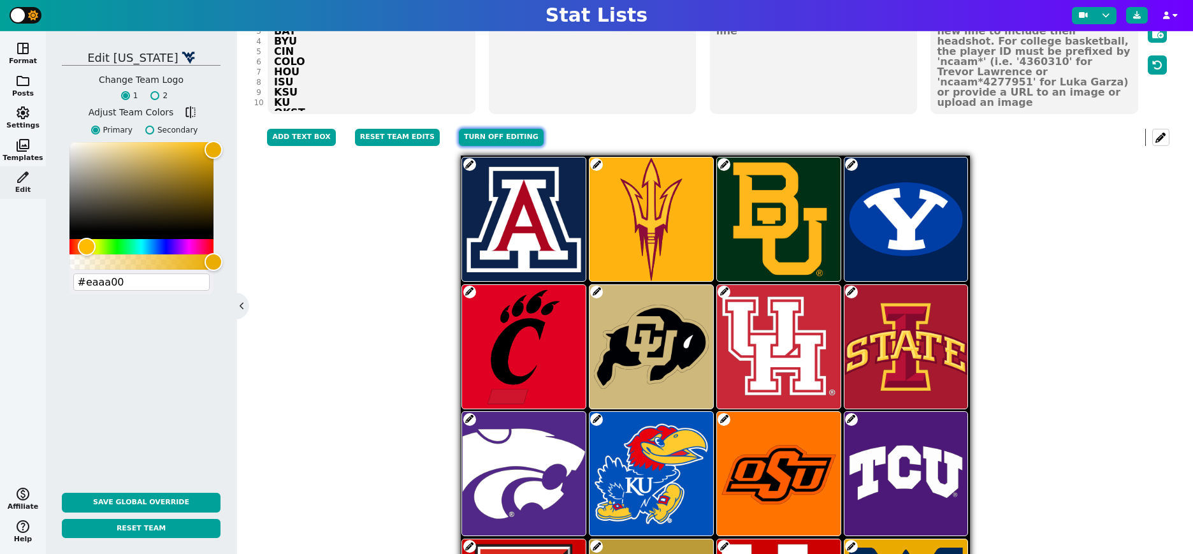
click at [479, 135] on button "Turn off editing" at bounding box center [501, 137] width 85 height 17
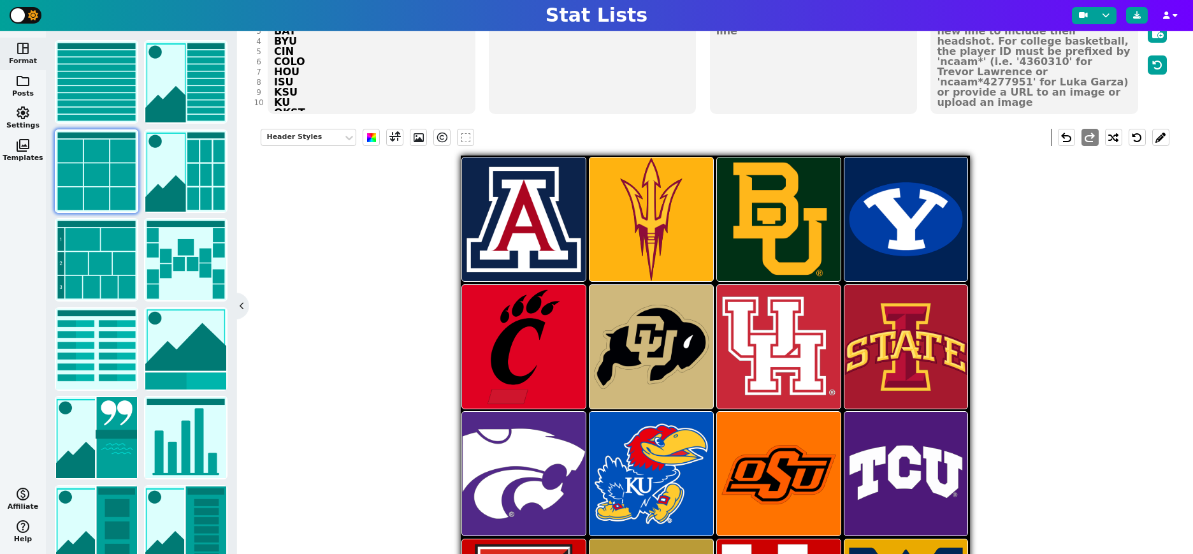
click at [395, 370] on div "Header Styles [PERSON_NAME]" at bounding box center [715, 392] width 908 height 546
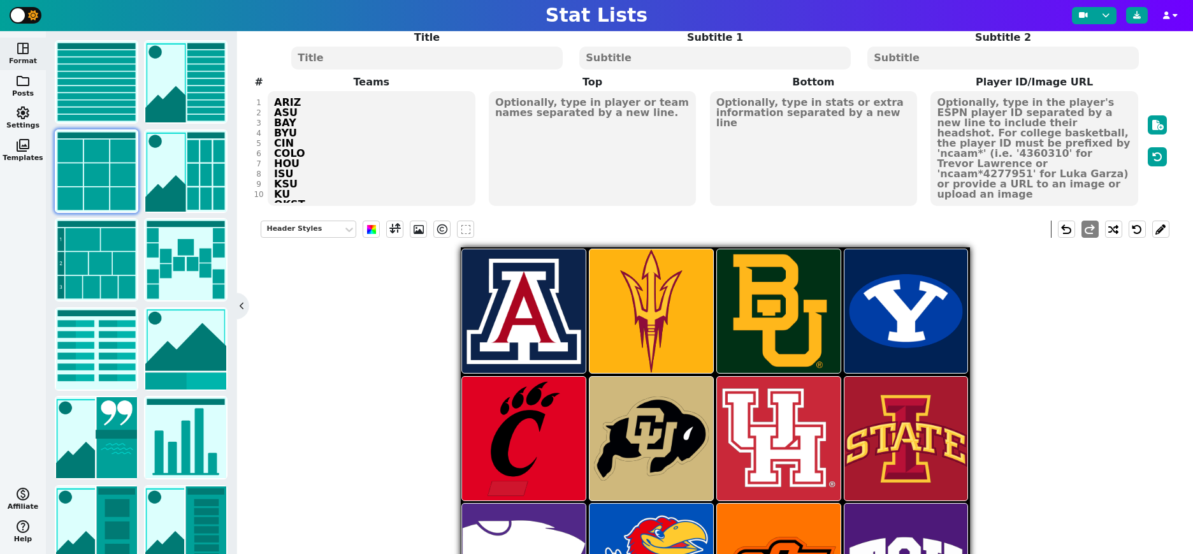
scroll to position [0, 0]
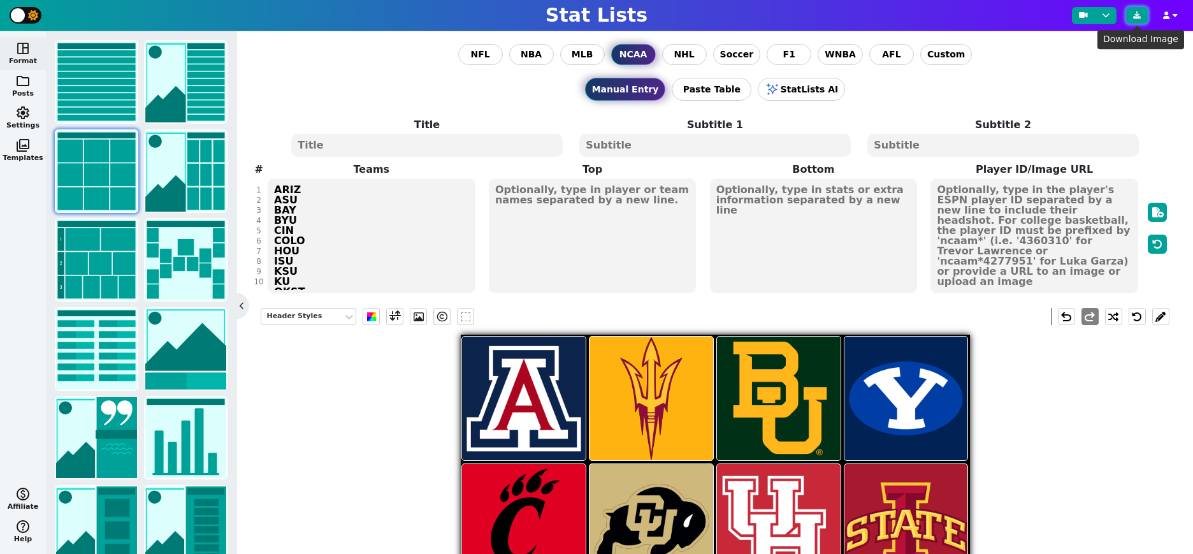
click at [1134, 20] on button at bounding box center [1137, 15] width 22 height 17
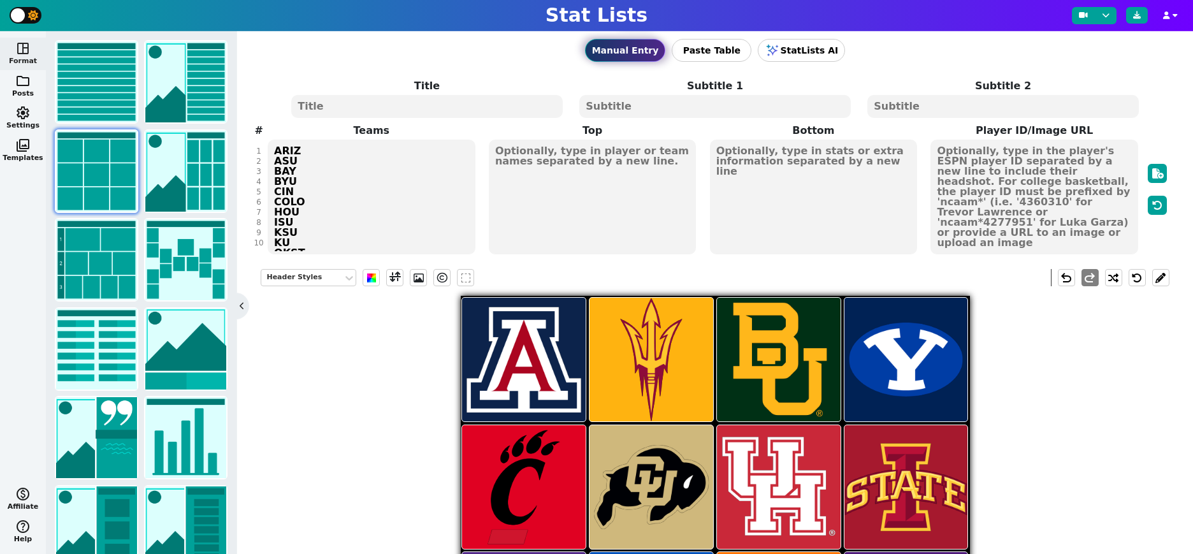
scroll to position [54, 0]
